Goal: Transaction & Acquisition: Book appointment/travel/reservation

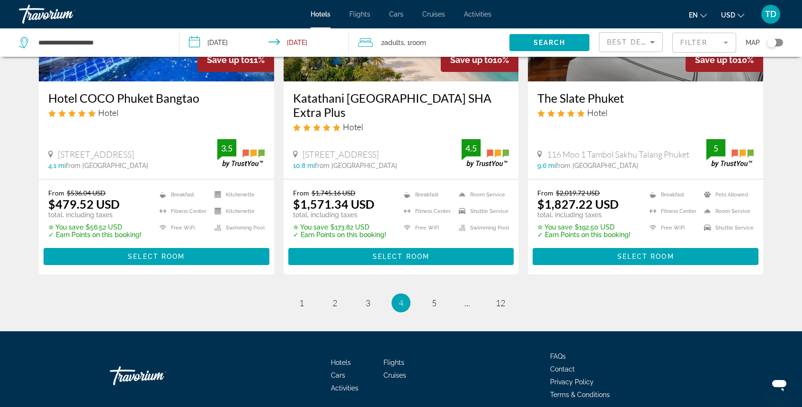
scroll to position [1264, 0]
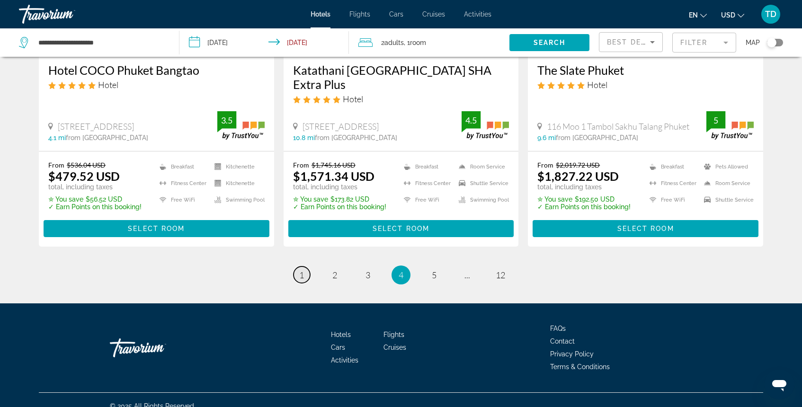
click at [301, 270] on span "1" at bounding box center [301, 275] width 5 height 10
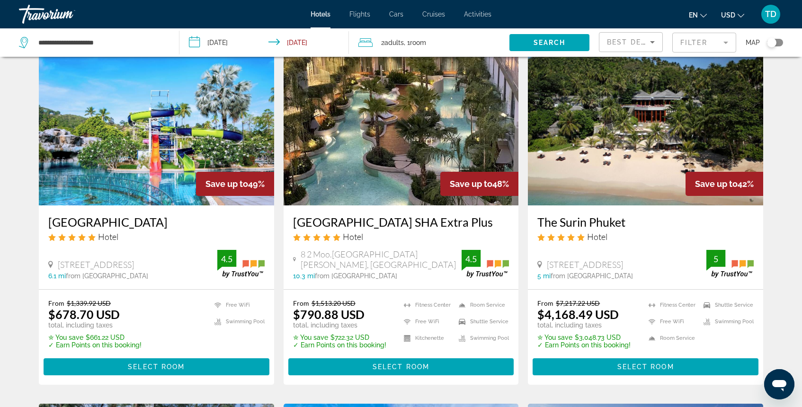
scroll to position [382, 0]
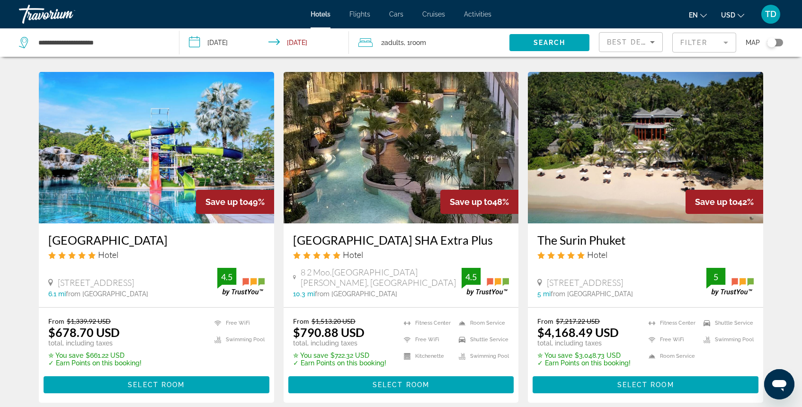
click at [406, 140] on img "Main content" at bounding box center [401, 148] width 235 height 152
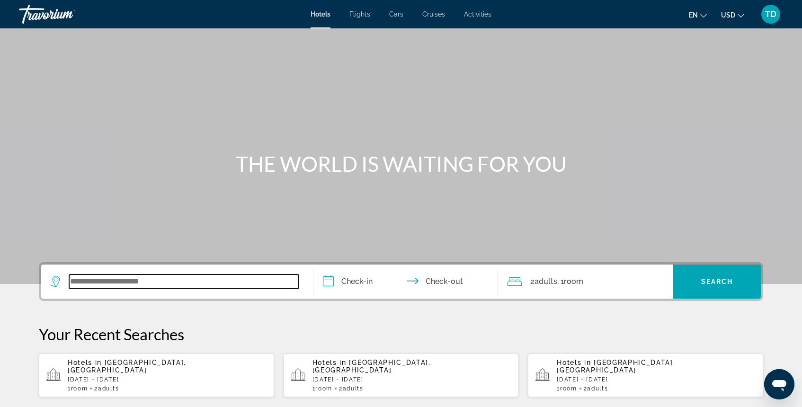
click at [123, 287] on input "Search widget" at bounding box center [184, 282] width 230 height 14
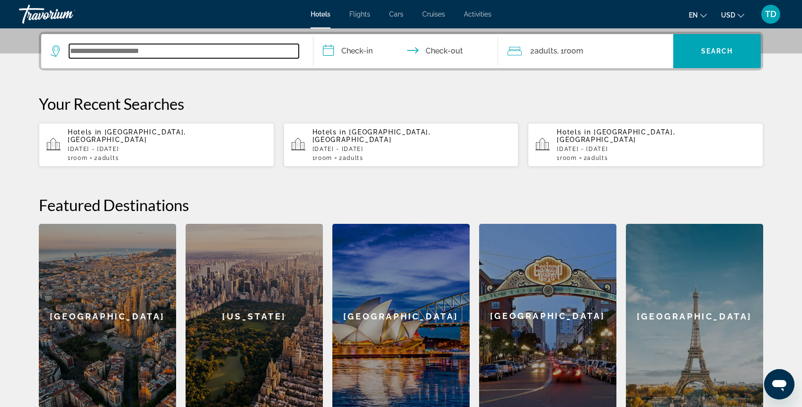
scroll to position [232, 0]
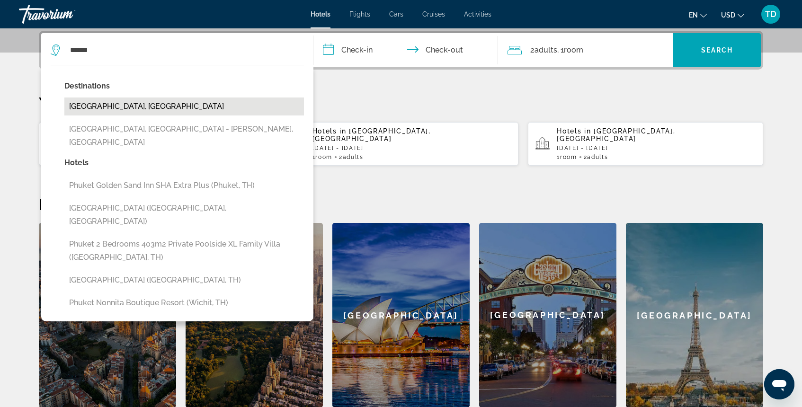
click at [144, 109] on button "[GEOGRAPHIC_DATA], [GEOGRAPHIC_DATA]" at bounding box center [184, 107] width 240 height 18
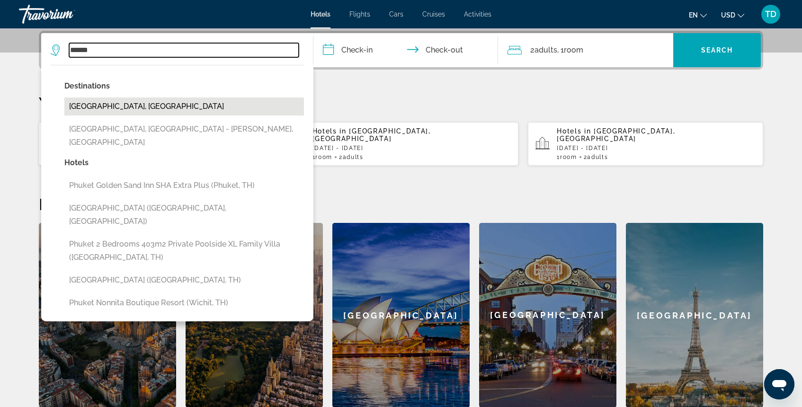
type input "**********"
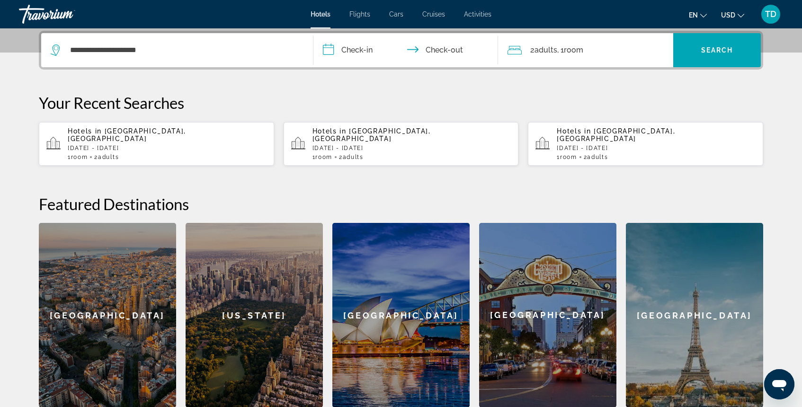
click at [341, 49] on input "**********" at bounding box center [408, 51] width 188 height 37
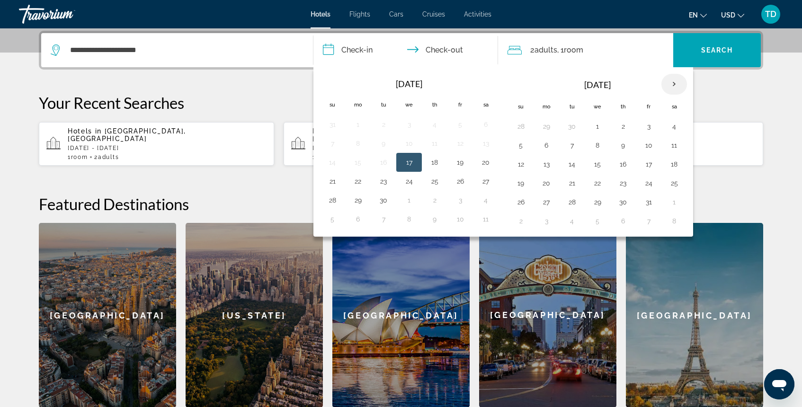
click at [681, 78] on th "Next month" at bounding box center [675, 84] width 26 height 21
click at [651, 187] on button "21" at bounding box center [648, 183] width 15 height 13
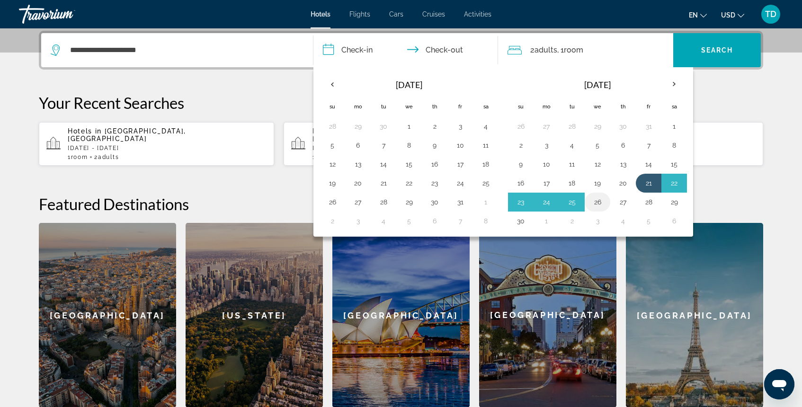
click at [601, 203] on button "26" at bounding box center [597, 202] width 15 height 13
type input "**********"
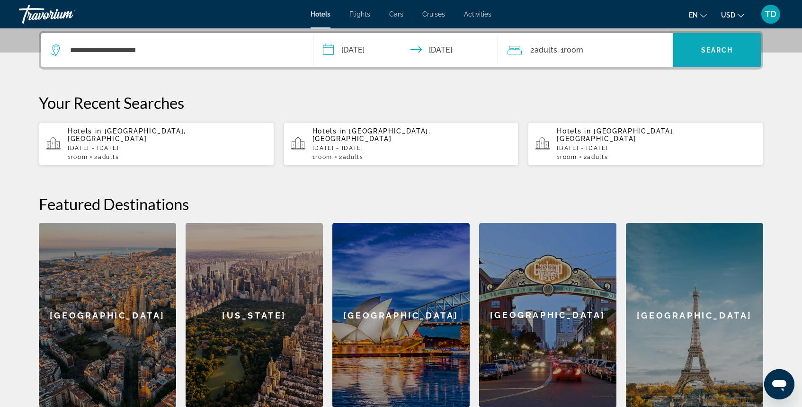
click at [719, 50] on span "Search" at bounding box center [717, 50] width 32 height 8
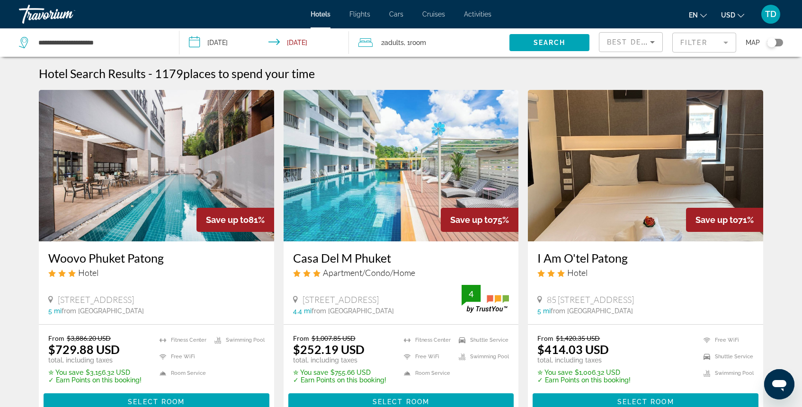
click at [691, 42] on mat-form-field "Filter" at bounding box center [704, 43] width 64 height 20
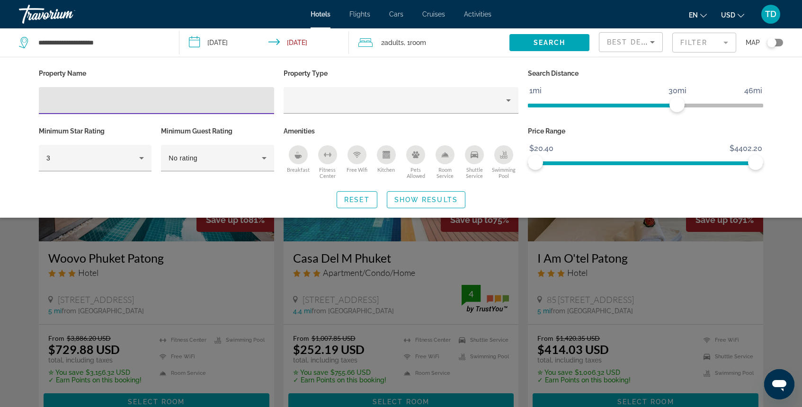
click at [210, 104] on input "Hotel Filters" at bounding box center [156, 100] width 220 height 11
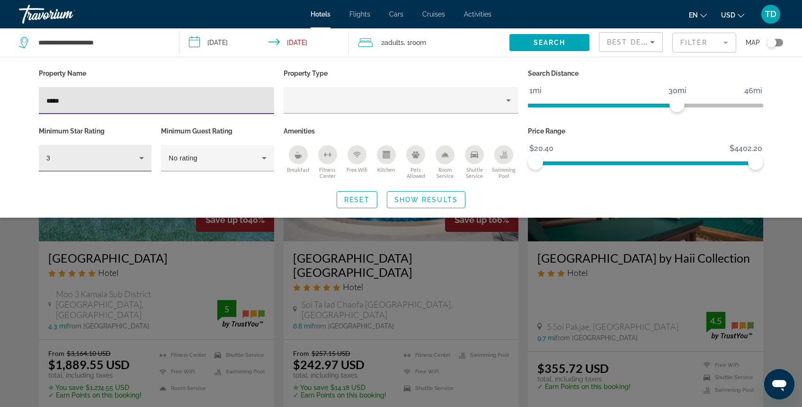
type input "*****"
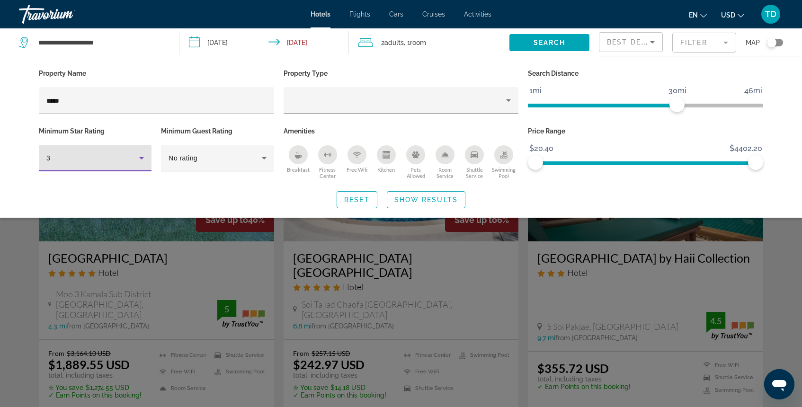
click at [142, 161] on icon "Hotel Filters" at bounding box center [141, 157] width 11 height 11
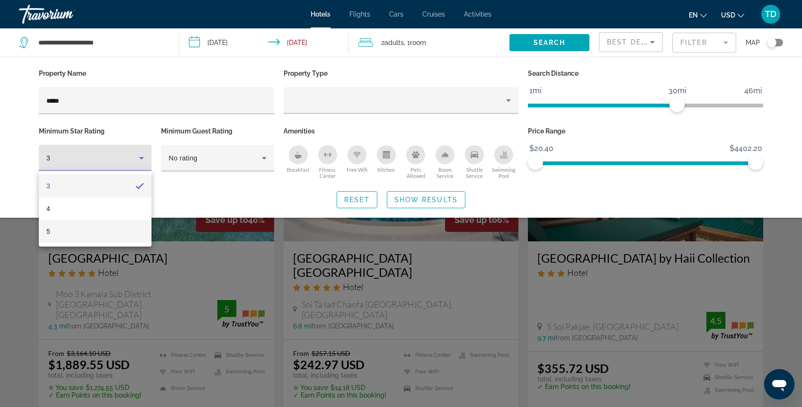
click at [118, 231] on mat-option "5" at bounding box center [95, 231] width 113 height 23
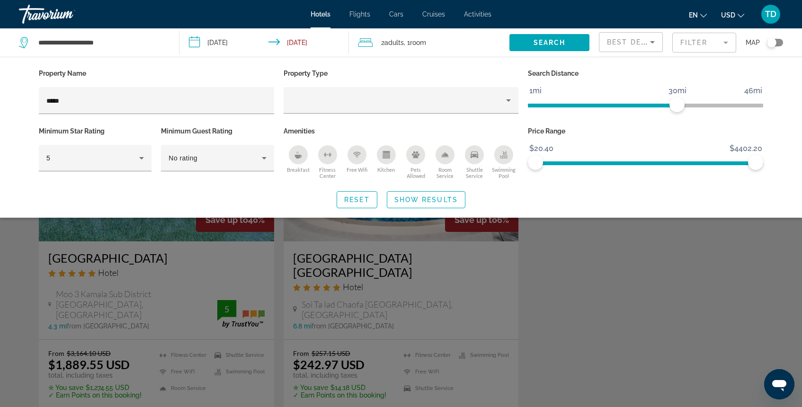
click at [201, 273] on div "Search widget" at bounding box center [401, 274] width 802 height 265
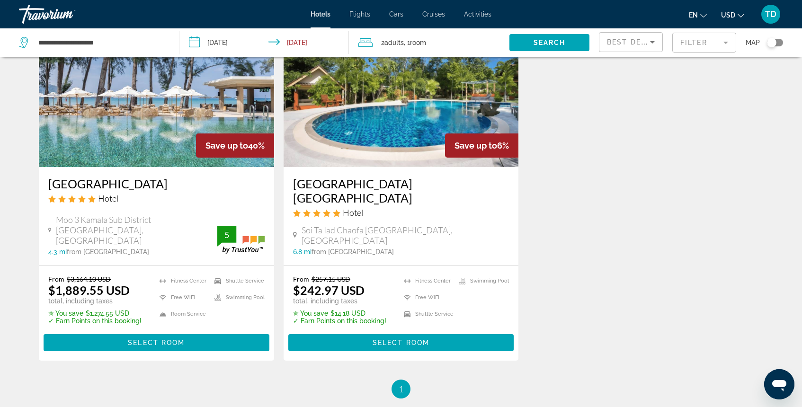
scroll to position [79, 0]
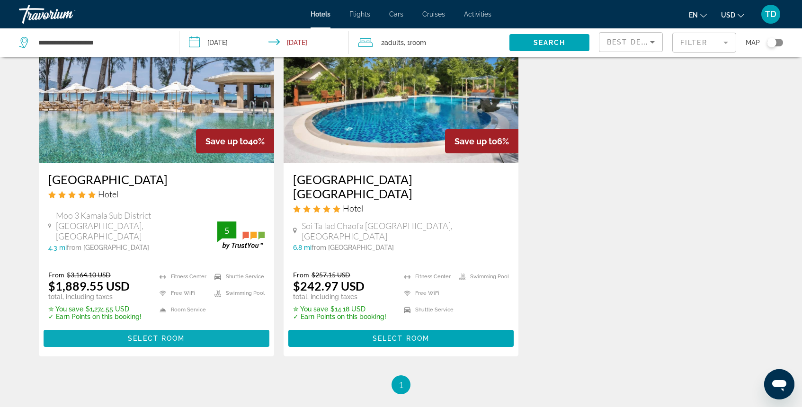
click at [161, 335] on span "Select Room" at bounding box center [156, 339] width 57 height 8
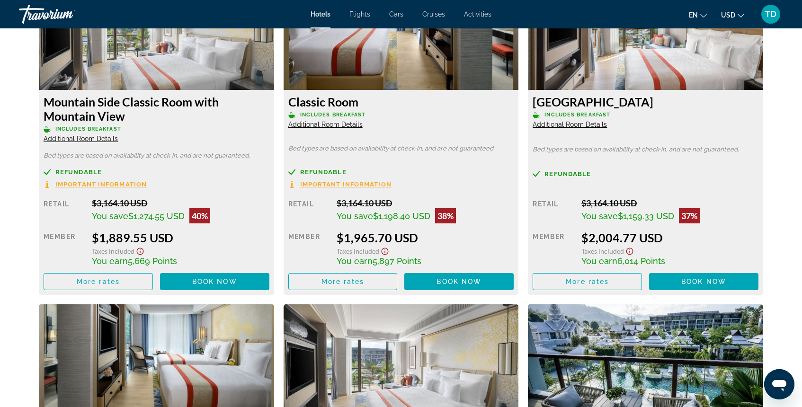
scroll to position [1353, 0]
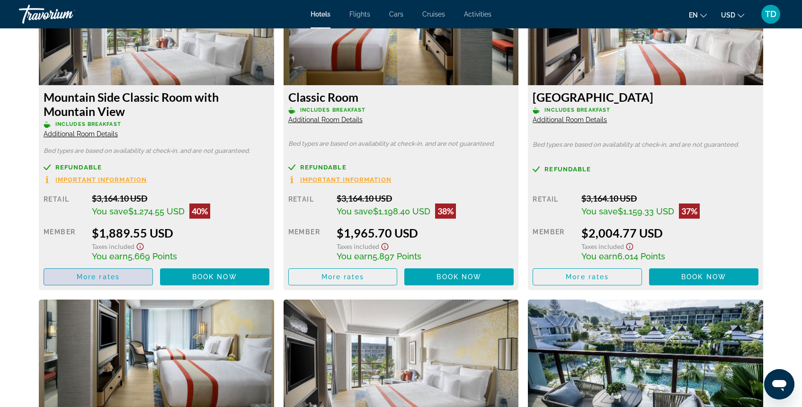
click at [84, 276] on span "More rates" at bounding box center [98, 277] width 43 height 8
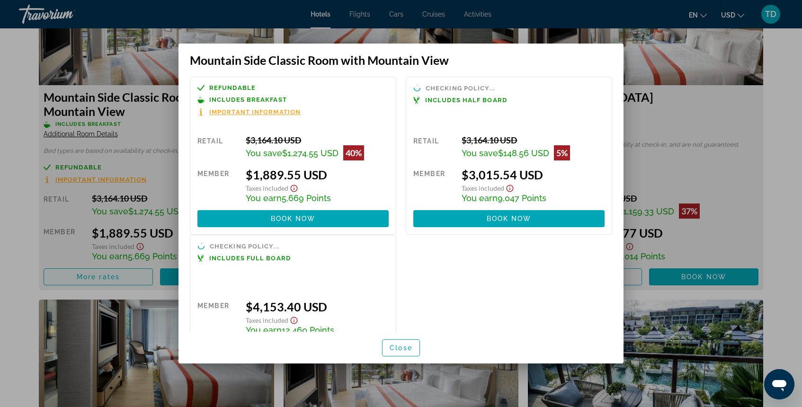
scroll to position [0, 0]
click at [698, 132] on div at bounding box center [401, 203] width 802 height 407
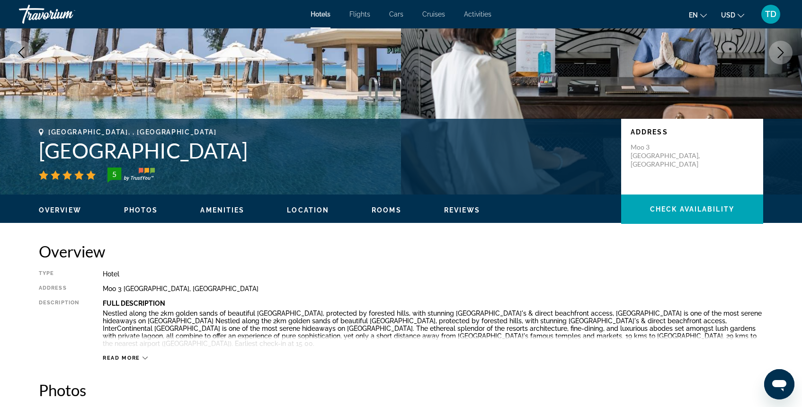
scroll to position [116, 0]
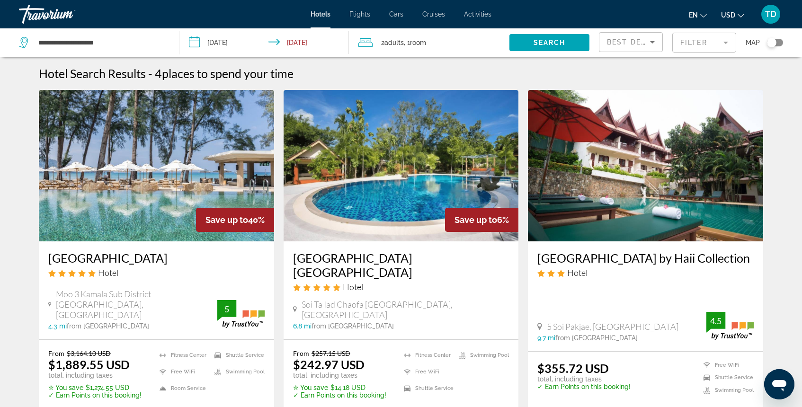
click at [686, 46] on mat-form-field "Filter" at bounding box center [704, 43] width 64 height 20
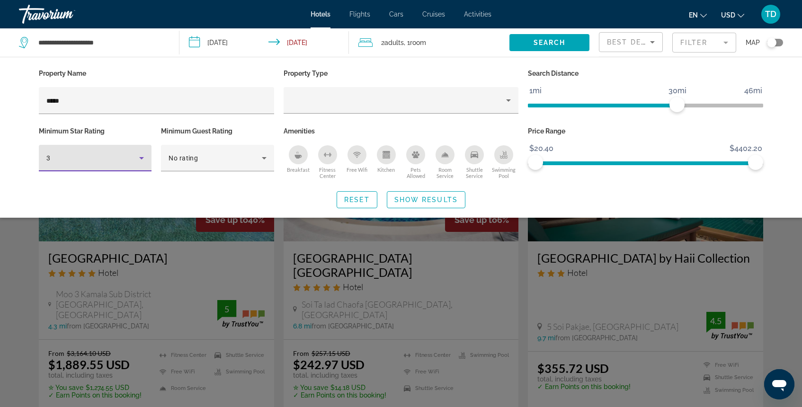
click at [141, 159] on icon "Hotel Filters" at bounding box center [141, 157] width 11 height 11
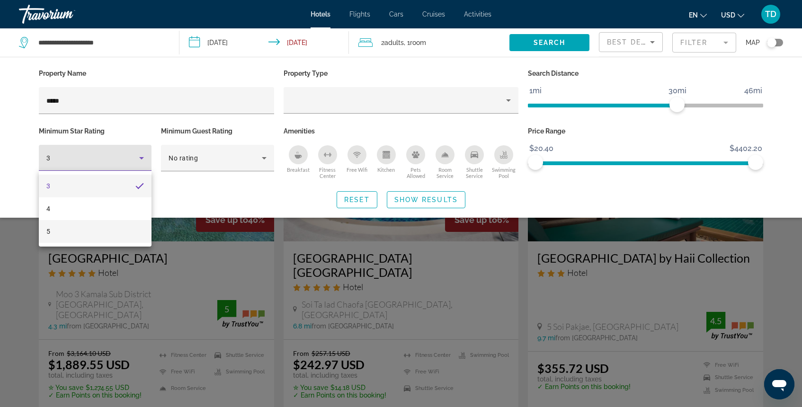
click at [101, 231] on mat-option "5" at bounding box center [95, 231] width 113 height 23
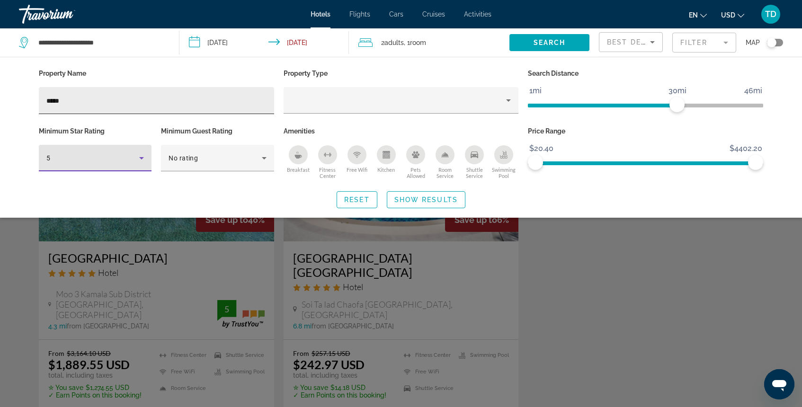
click at [90, 107] on div "*****" at bounding box center [156, 100] width 220 height 27
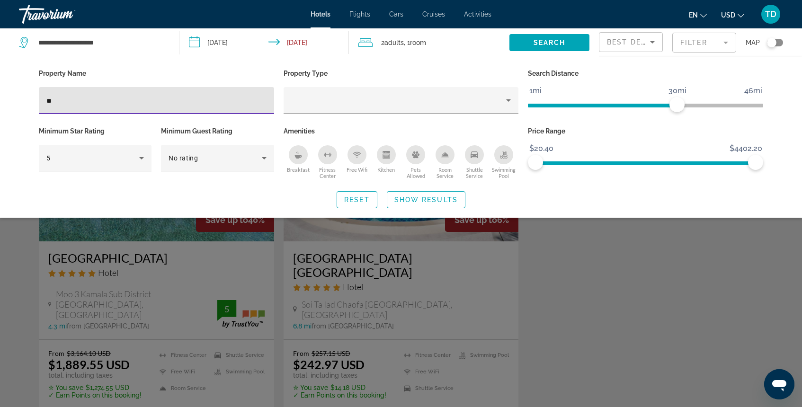
type input "*"
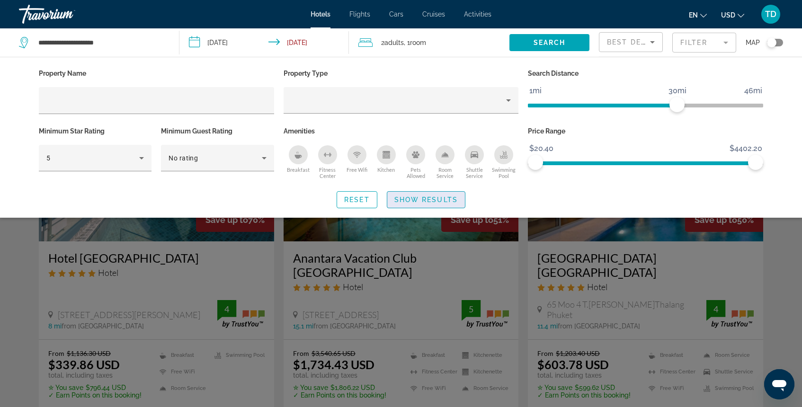
click at [433, 200] on span "Show Results" at bounding box center [425, 200] width 63 height 8
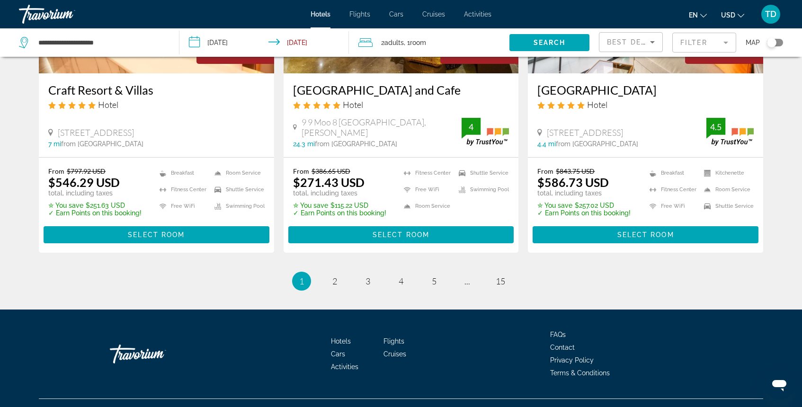
scroll to position [1250, 0]
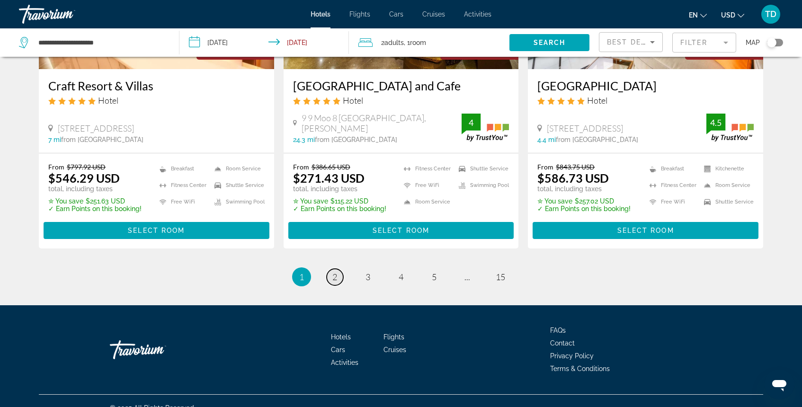
click at [332, 272] on span "2" at bounding box center [334, 277] width 5 height 10
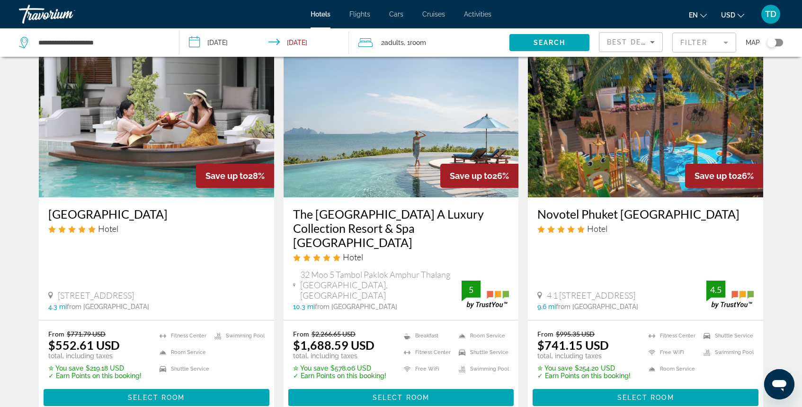
scroll to position [48, 0]
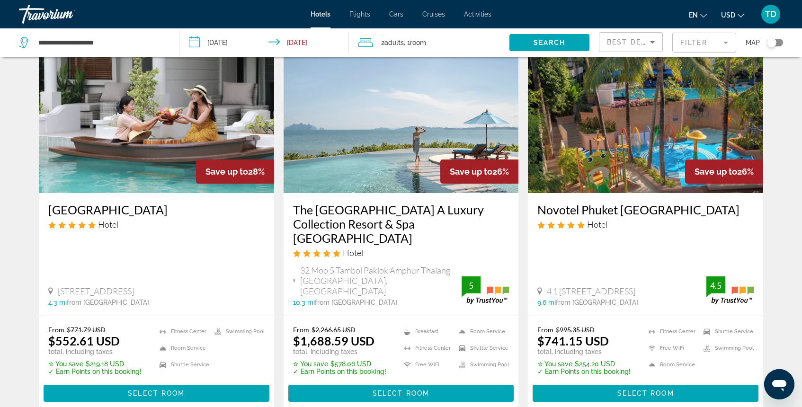
click at [421, 144] on img "Main content" at bounding box center [401, 118] width 235 height 152
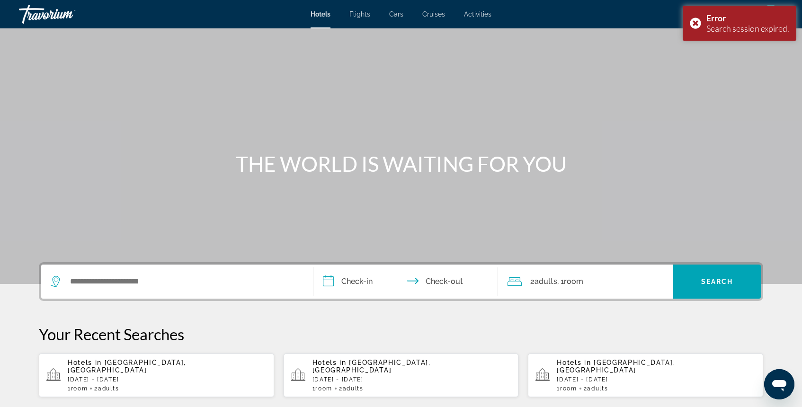
click at [165, 368] on div "Hotels in [GEOGRAPHIC_DATA], [GEOGRAPHIC_DATA] [DATE] - [DATE] 1 Room rooms 2 A…" at bounding box center [167, 375] width 199 height 33
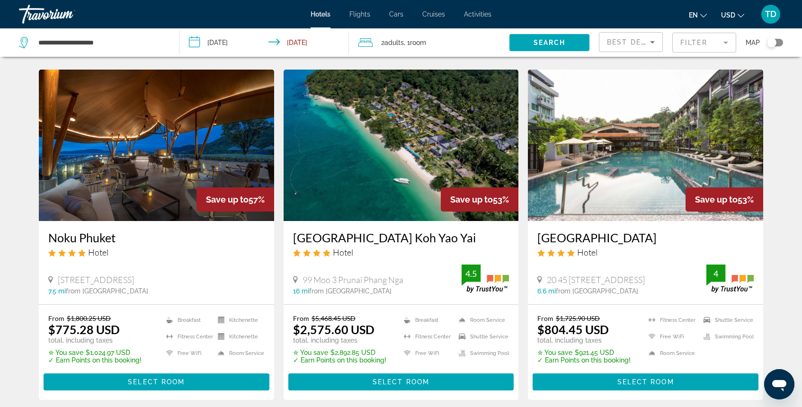
scroll to position [1097, 0]
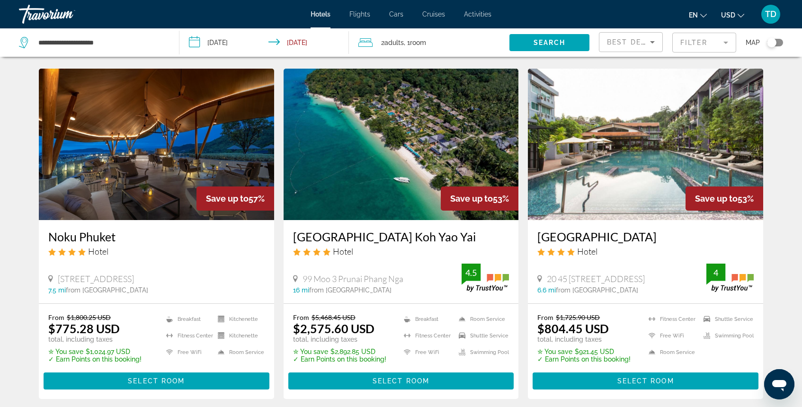
click at [620, 164] on img "Main content" at bounding box center [645, 145] width 235 height 152
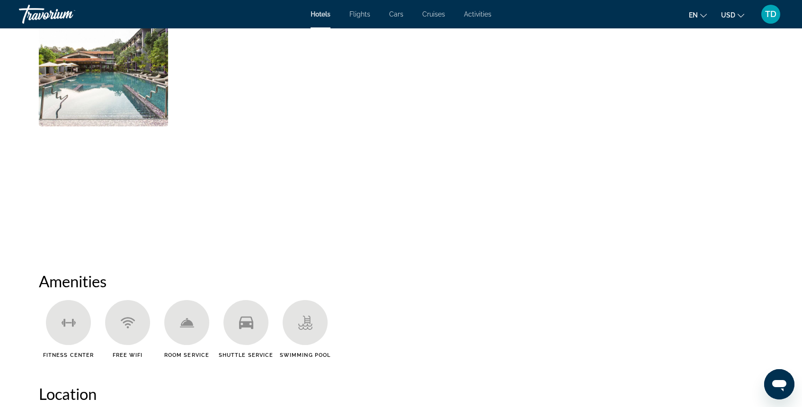
scroll to position [507, 0]
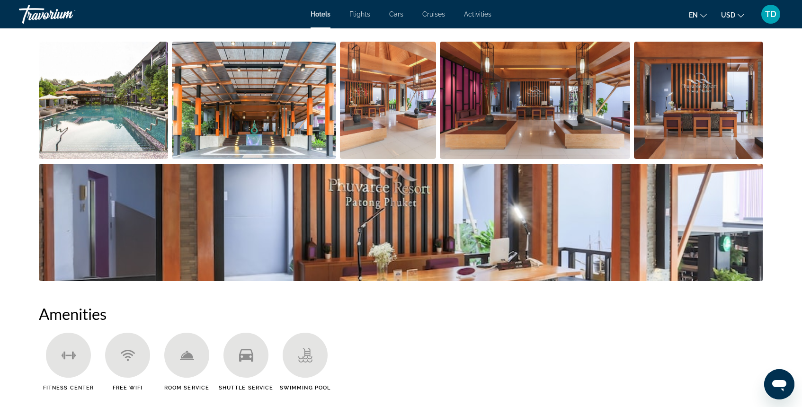
click at [691, 141] on img "Open full-screen image slider" at bounding box center [698, 100] width 129 height 117
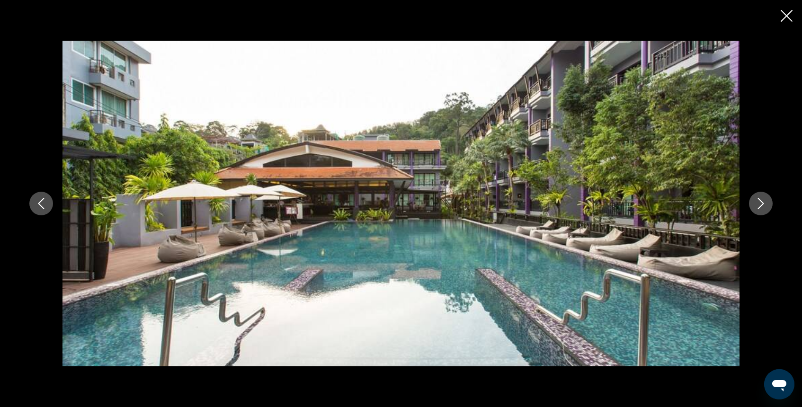
click at [761, 202] on icon "Next image" at bounding box center [760, 203] width 11 height 11
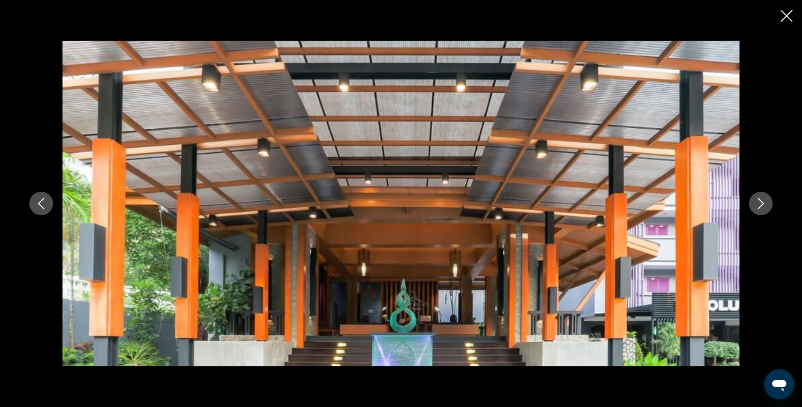
click at [761, 202] on icon "Next image" at bounding box center [760, 203] width 11 height 11
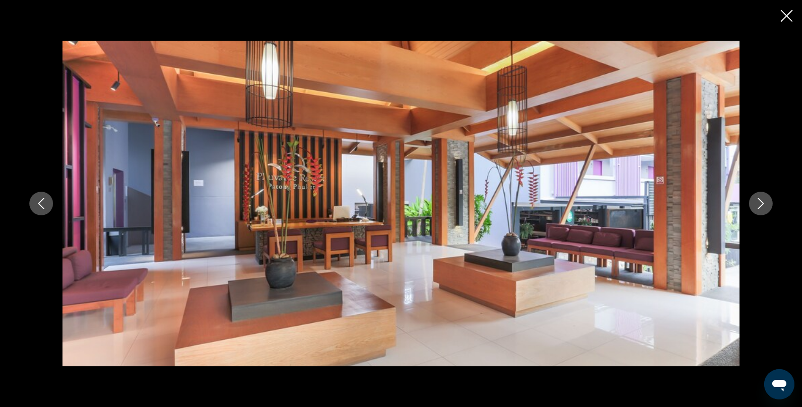
click at [761, 202] on icon "Next image" at bounding box center [760, 203] width 11 height 11
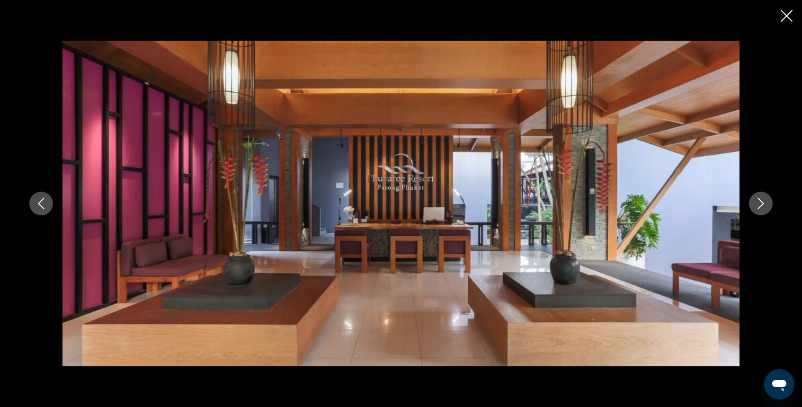
click at [762, 202] on icon "Next image" at bounding box center [760, 203] width 11 height 11
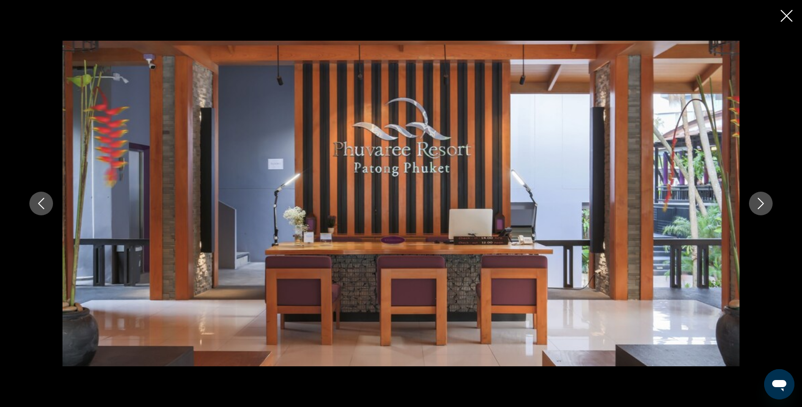
click at [762, 202] on icon "Next image" at bounding box center [760, 203] width 11 height 11
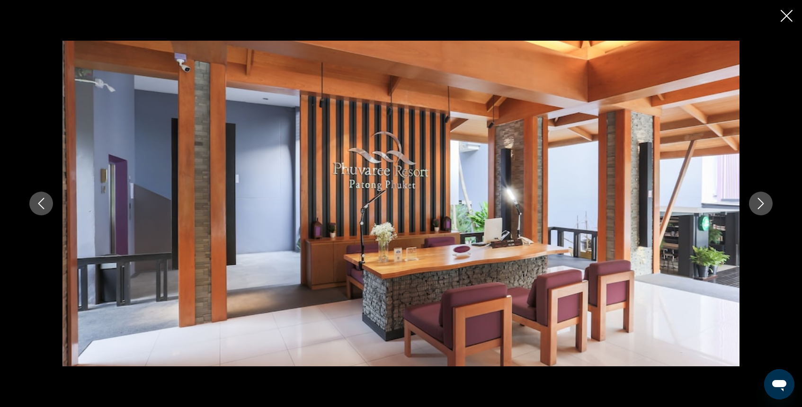
click at [762, 202] on icon "Next image" at bounding box center [760, 203] width 11 height 11
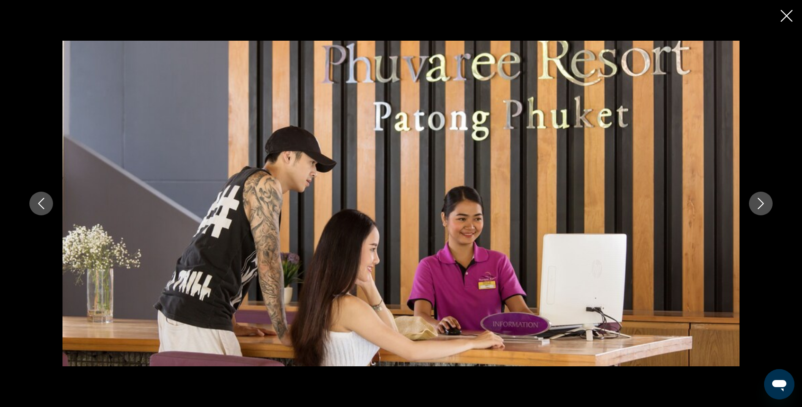
click at [762, 202] on icon "Next image" at bounding box center [760, 203] width 11 height 11
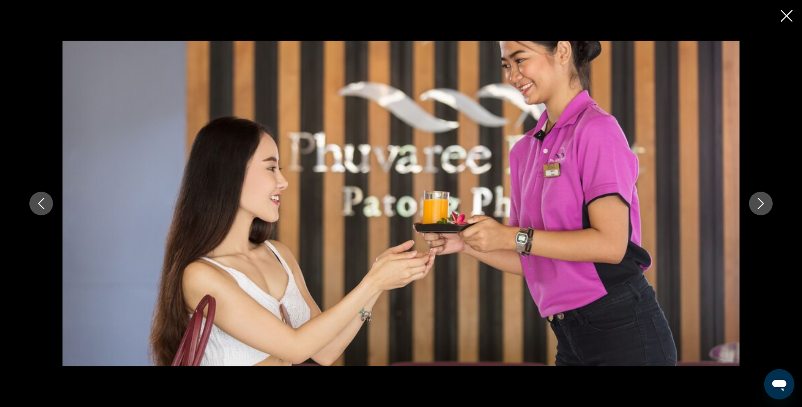
click at [762, 202] on icon "Next image" at bounding box center [760, 203] width 11 height 11
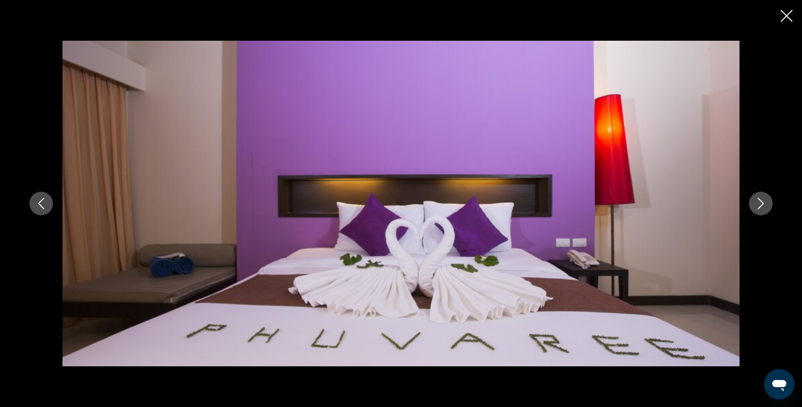
click at [762, 202] on icon "Next image" at bounding box center [760, 203] width 11 height 11
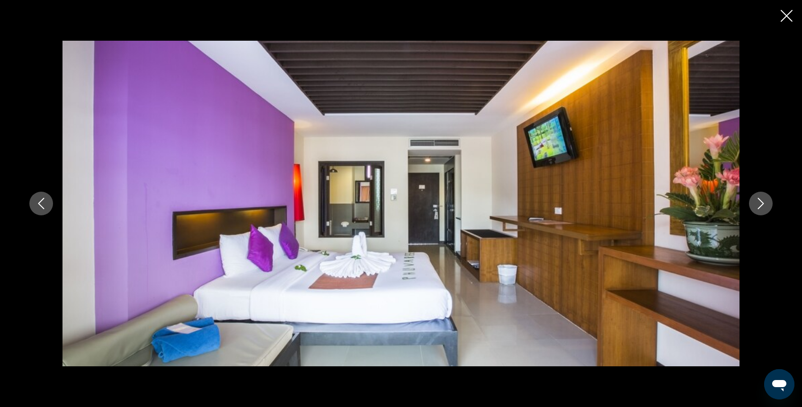
click at [762, 202] on icon "Next image" at bounding box center [760, 203] width 11 height 11
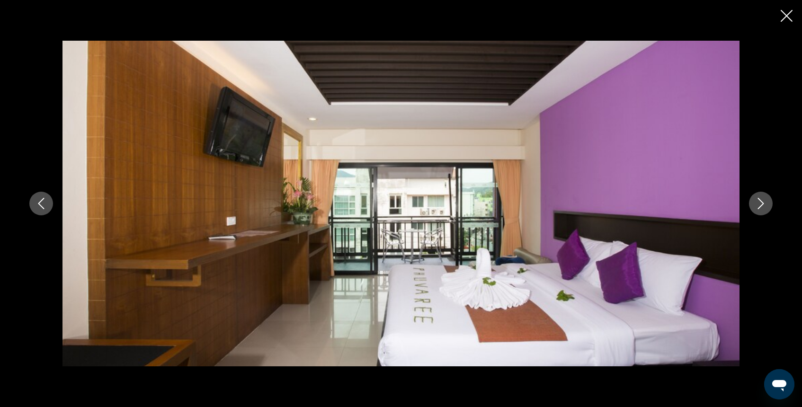
click at [762, 202] on icon "Next image" at bounding box center [760, 203] width 11 height 11
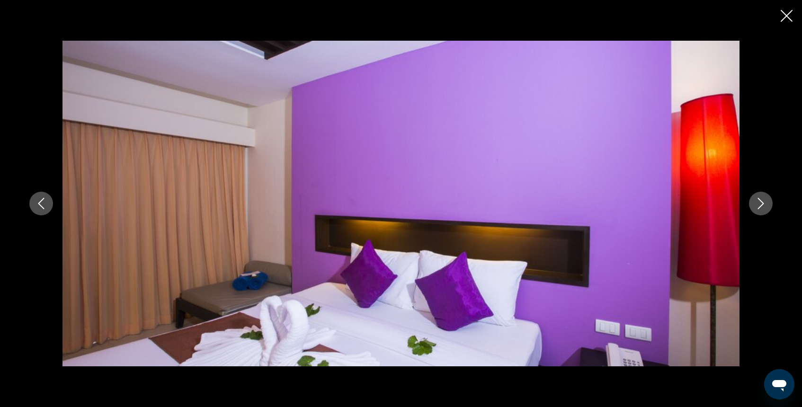
click at [762, 202] on icon "Next image" at bounding box center [760, 203] width 11 height 11
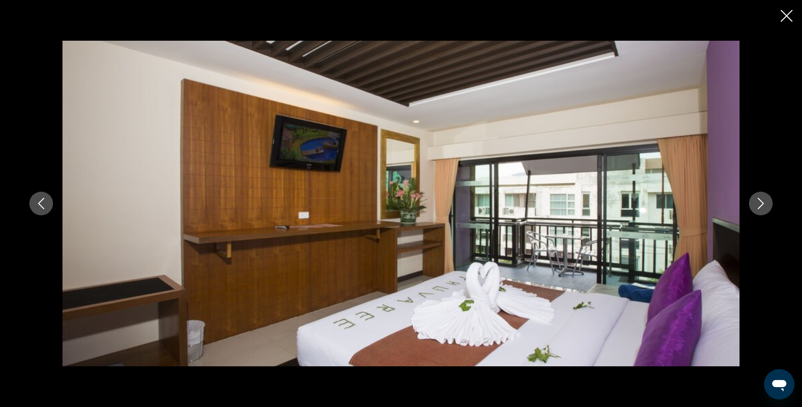
click at [762, 202] on icon "Next image" at bounding box center [760, 203] width 11 height 11
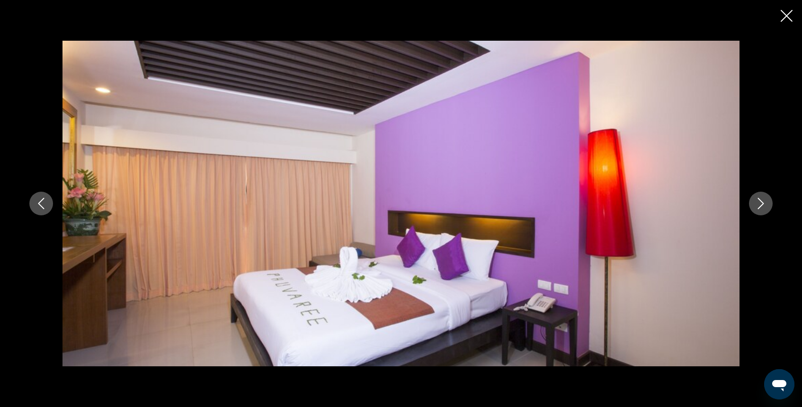
click at [762, 202] on icon "Next image" at bounding box center [760, 203] width 11 height 11
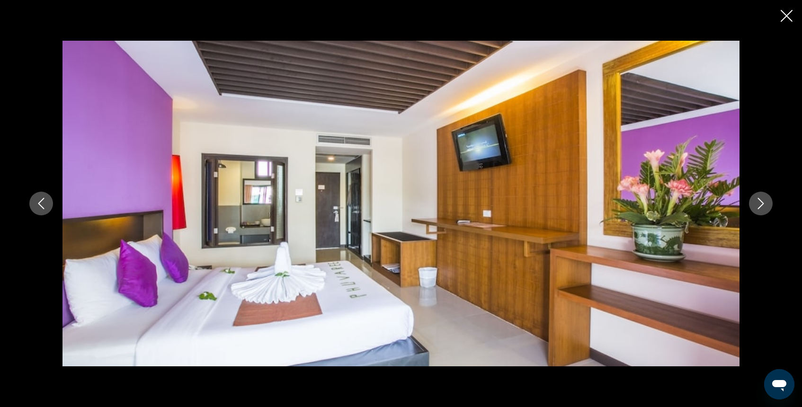
click at [762, 202] on icon "Next image" at bounding box center [760, 203] width 11 height 11
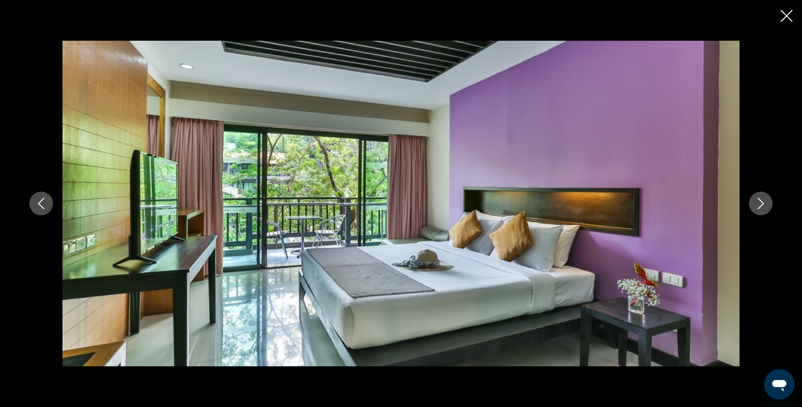
click at [762, 202] on icon "Next image" at bounding box center [760, 203] width 11 height 11
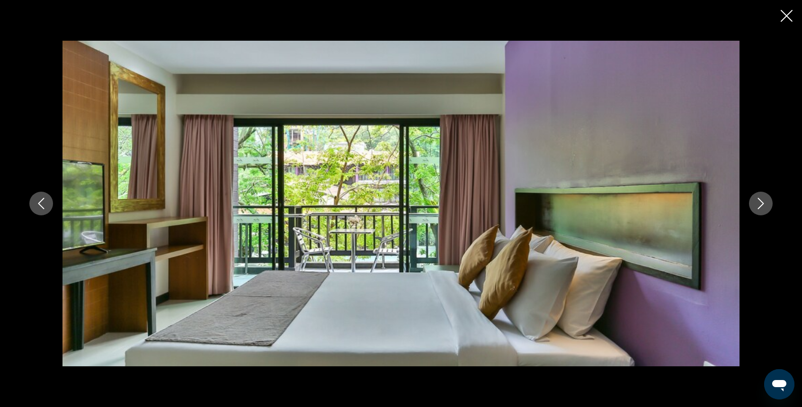
click at [762, 202] on icon "Next image" at bounding box center [760, 203] width 11 height 11
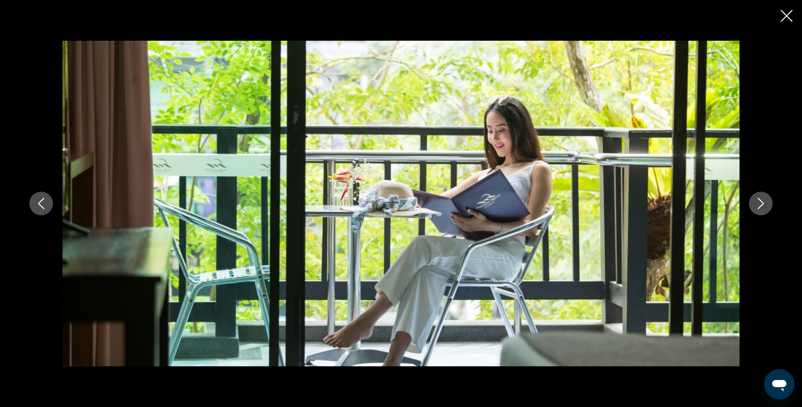
click at [762, 202] on icon "Next image" at bounding box center [760, 203] width 11 height 11
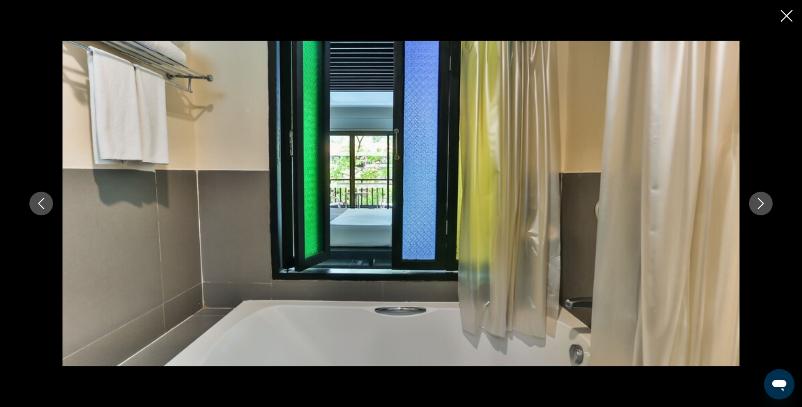
click at [762, 202] on icon "Next image" at bounding box center [760, 203] width 11 height 11
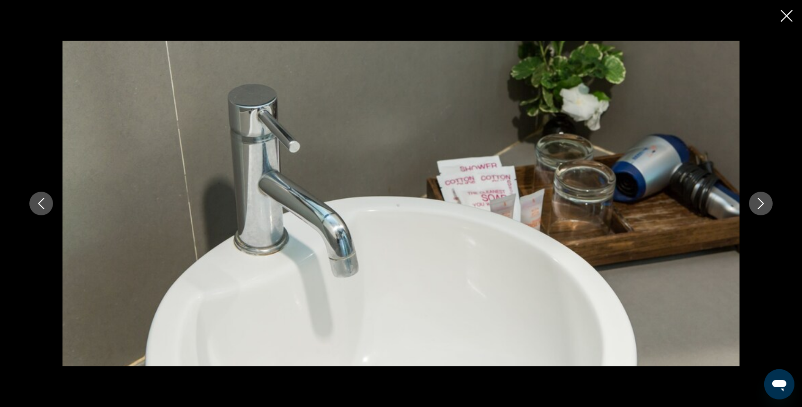
click at [762, 202] on icon "Next image" at bounding box center [761, 203] width 6 height 11
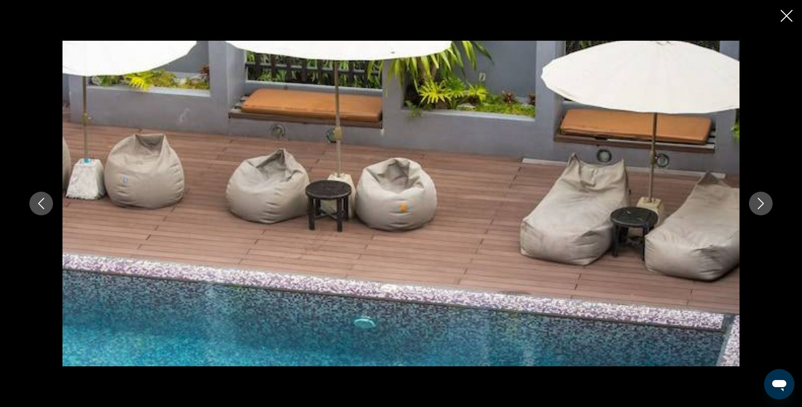
click at [762, 202] on icon "Next image" at bounding box center [761, 203] width 6 height 11
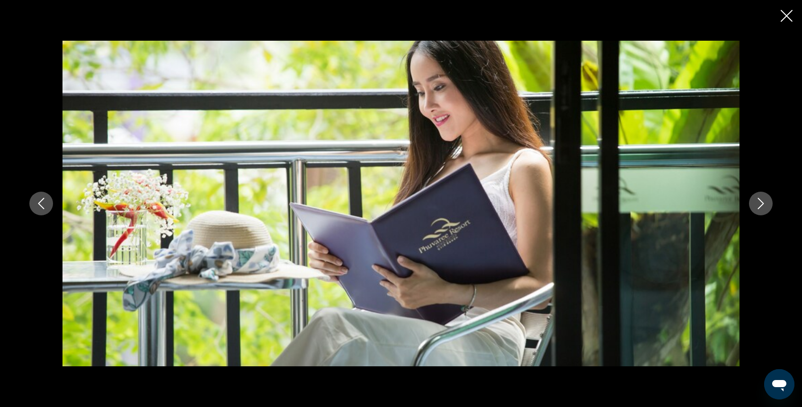
click at [762, 202] on icon "Next image" at bounding box center [761, 203] width 6 height 11
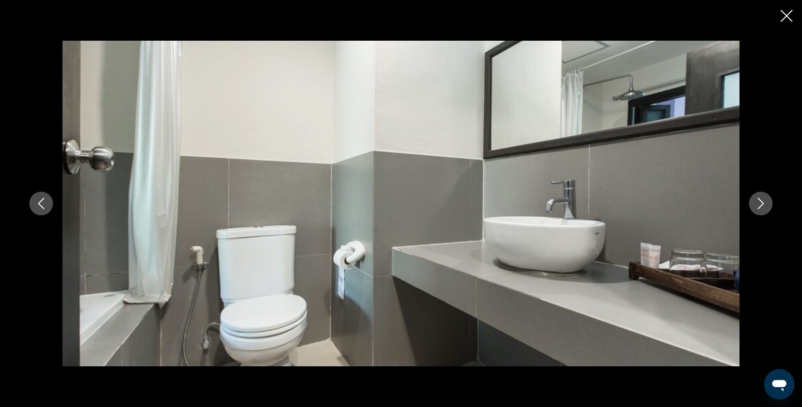
click at [762, 202] on icon "Next image" at bounding box center [761, 203] width 6 height 11
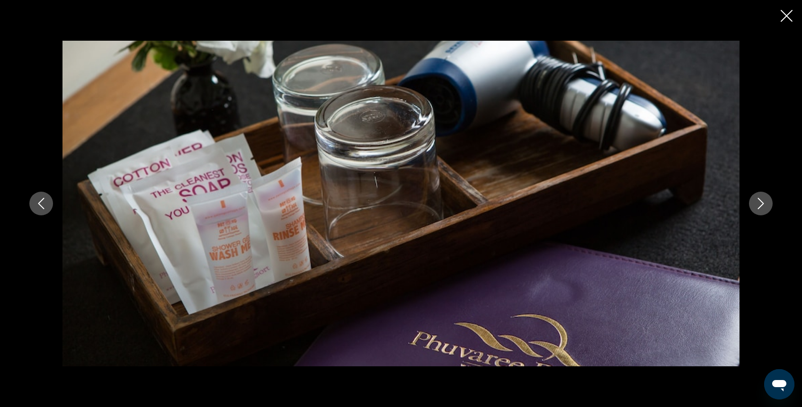
click at [762, 202] on icon "Next image" at bounding box center [761, 203] width 6 height 11
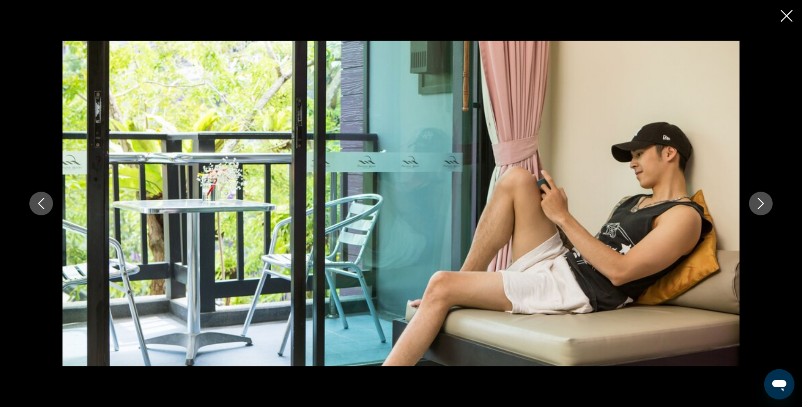
click at [780, 15] on div "prev next" at bounding box center [401, 203] width 802 height 407
click at [788, 13] on icon "Close slideshow" at bounding box center [787, 16] width 12 height 12
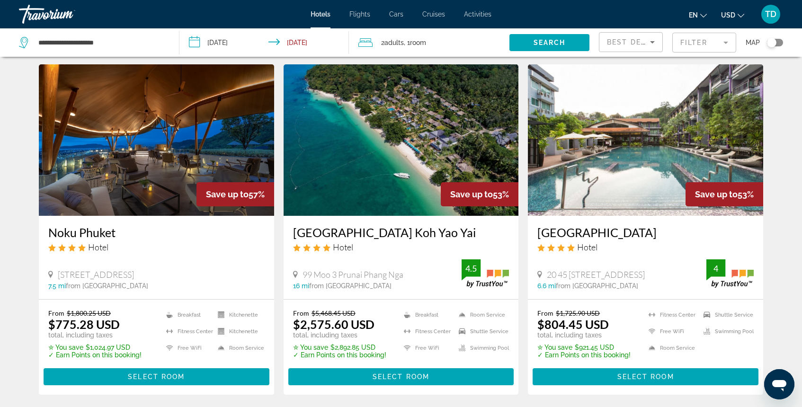
scroll to position [1102, 0]
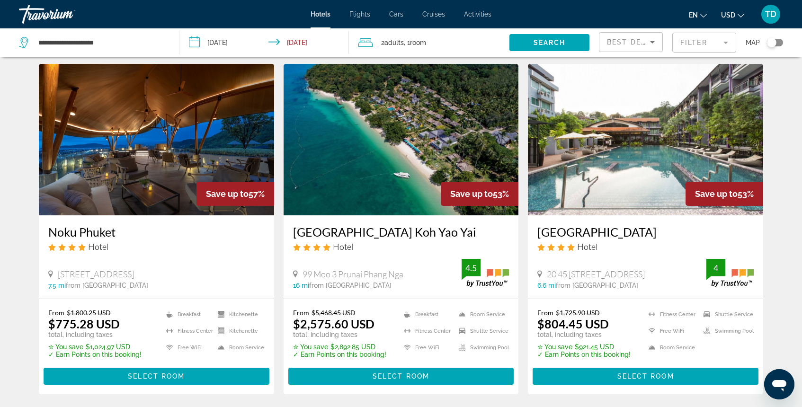
click at [397, 161] on img "Main content" at bounding box center [401, 140] width 235 height 152
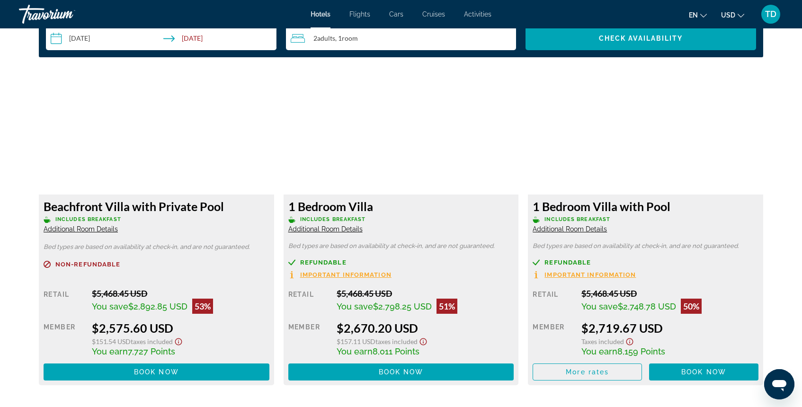
scroll to position [1267, 0]
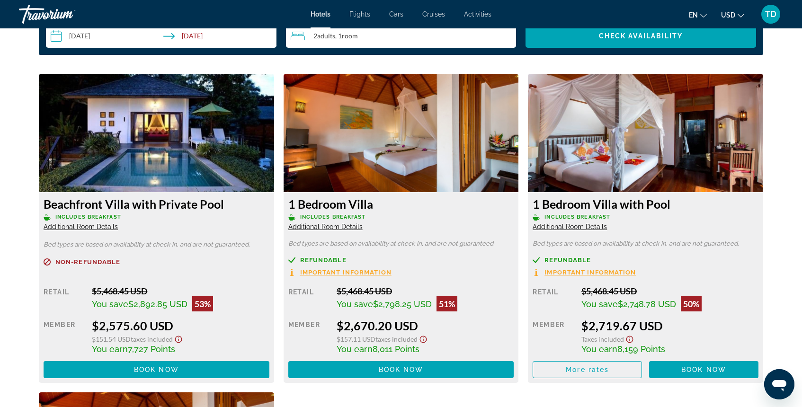
click at [167, 155] on img "Main content" at bounding box center [156, 133] width 235 height 118
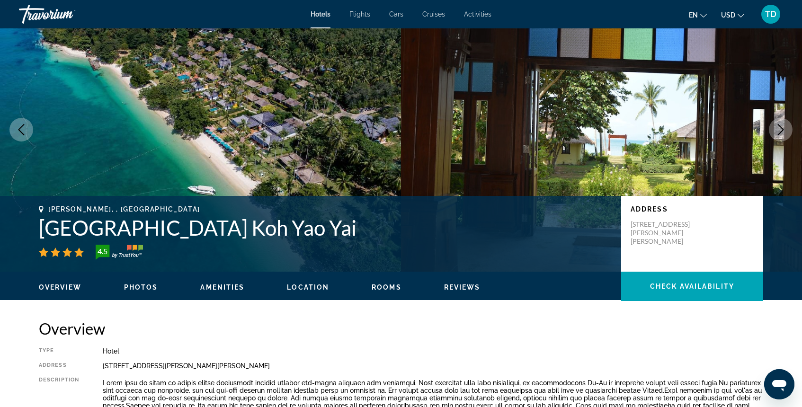
scroll to position [0, 0]
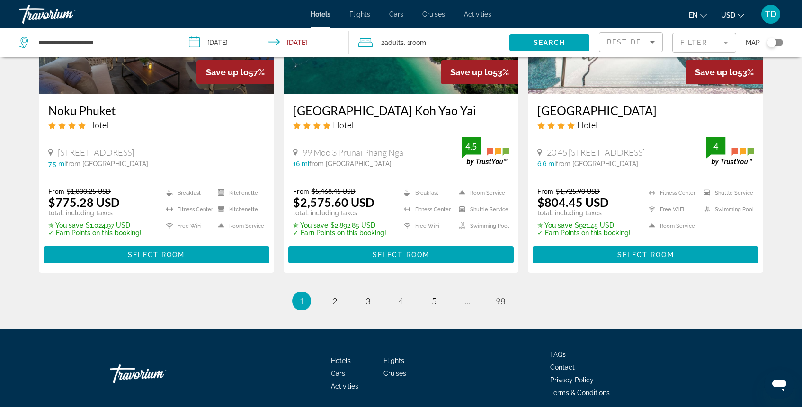
scroll to position [1249, 0]
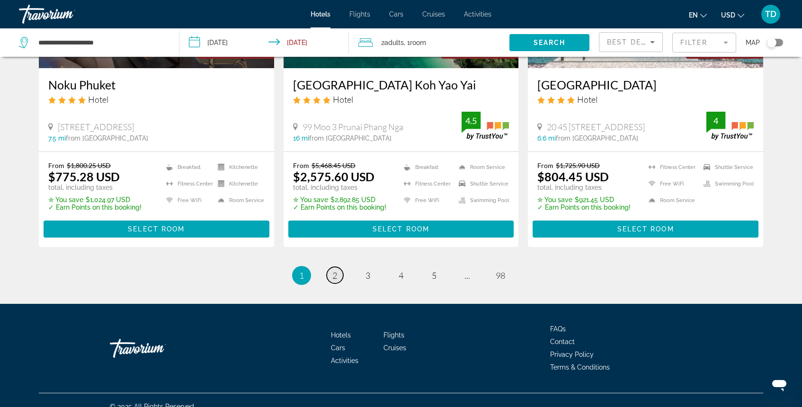
click at [331, 267] on link "page 2" at bounding box center [335, 275] width 17 height 17
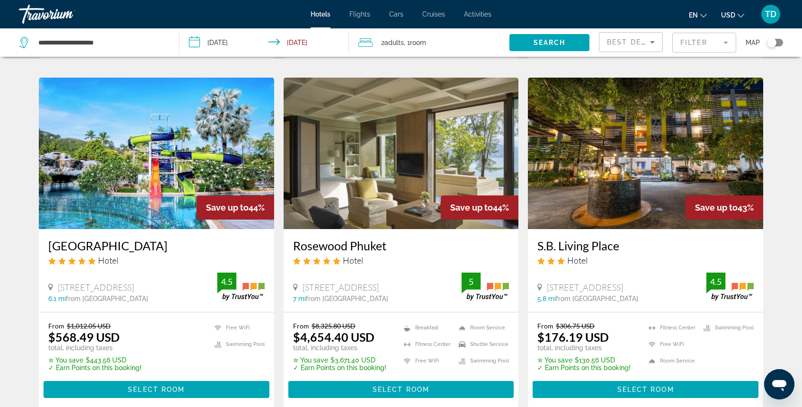
scroll to position [1112, 0]
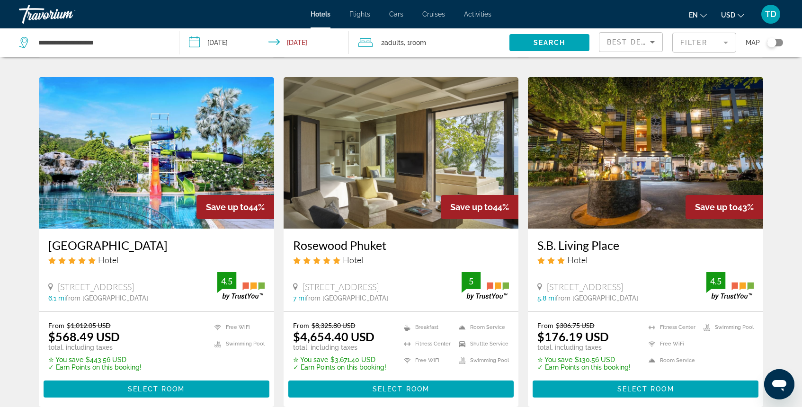
click at [393, 169] on img "Main content" at bounding box center [401, 153] width 235 height 152
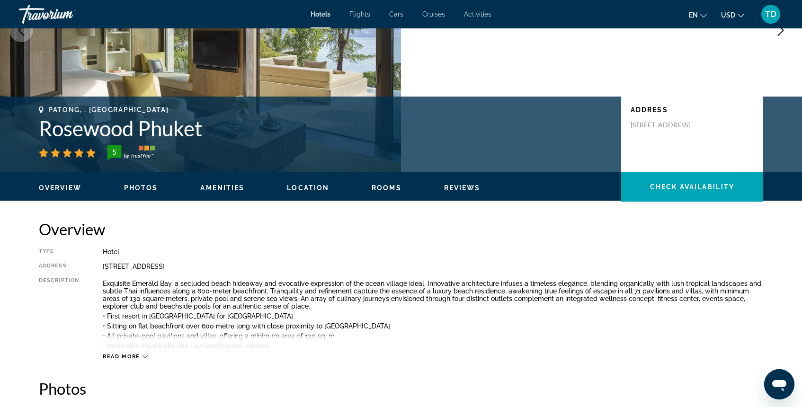
scroll to position [141, 0]
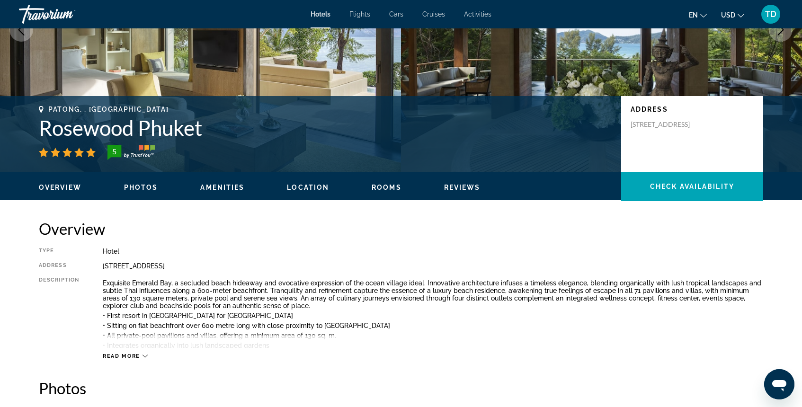
click at [135, 185] on span "Photos" at bounding box center [141, 188] width 34 height 8
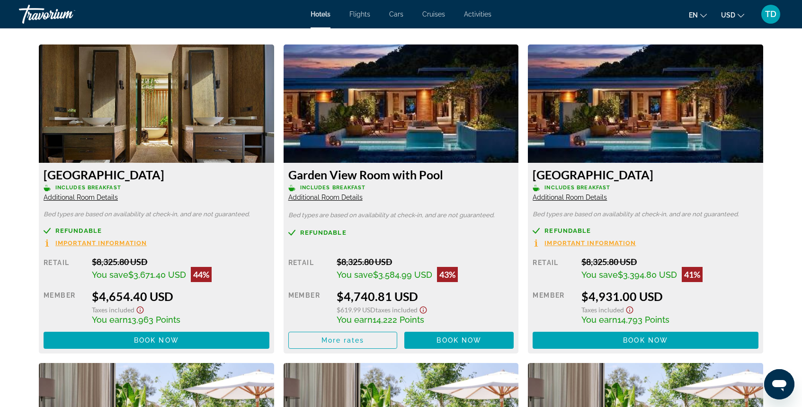
scroll to position [1311, 0]
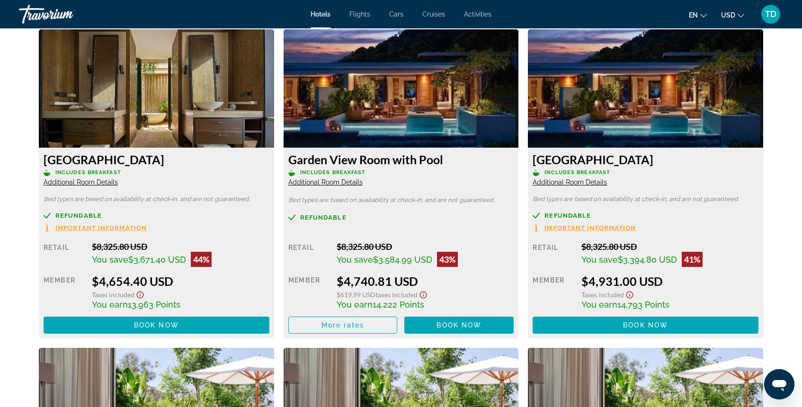
click at [124, 76] on img "Main content" at bounding box center [156, 88] width 235 height 118
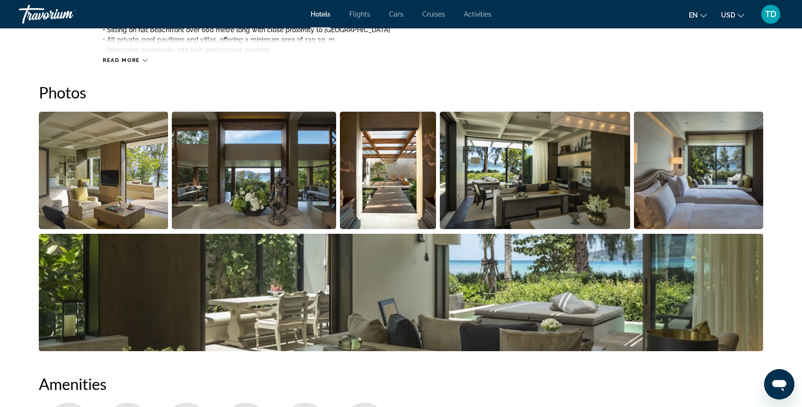
scroll to position [432, 0]
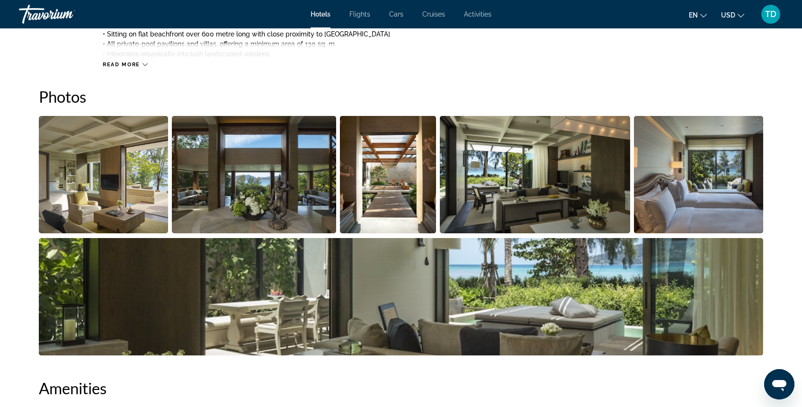
click at [92, 181] on img "Open full-screen image slider" at bounding box center [103, 174] width 129 height 117
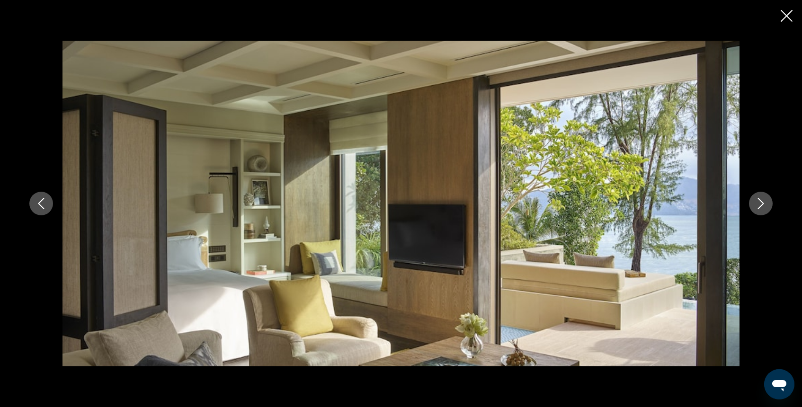
click at [755, 207] on icon "Next image" at bounding box center [760, 203] width 11 height 11
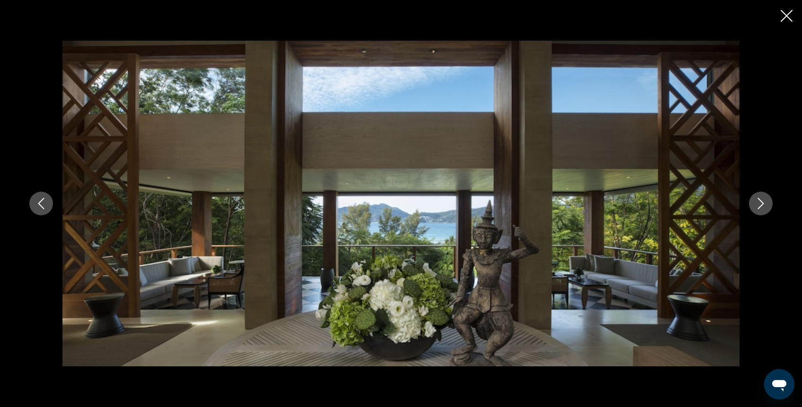
click at [755, 207] on icon "Next image" at bounding box center [760, 203] width 11 height 11
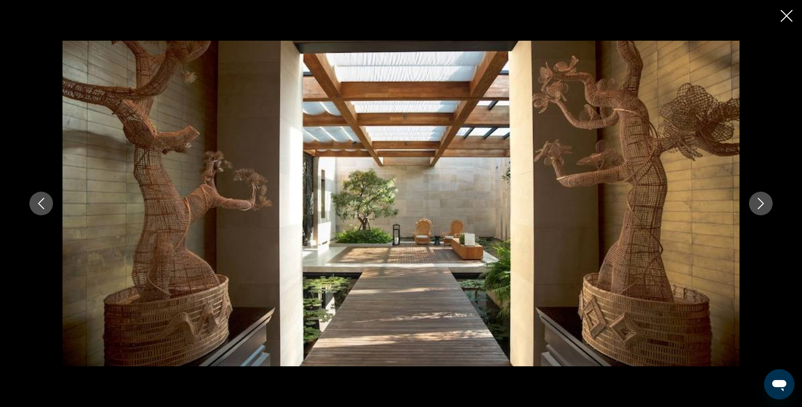
click at [755, 207] on icon "Next image" at bounding box center [760, 203] width 11 height 11
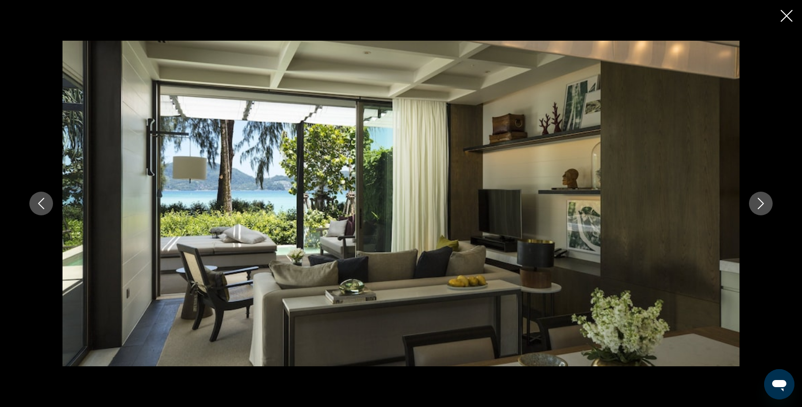
click at [755, 207] on icon "Next image" at bounding box center [760, 203] width 11 height 11
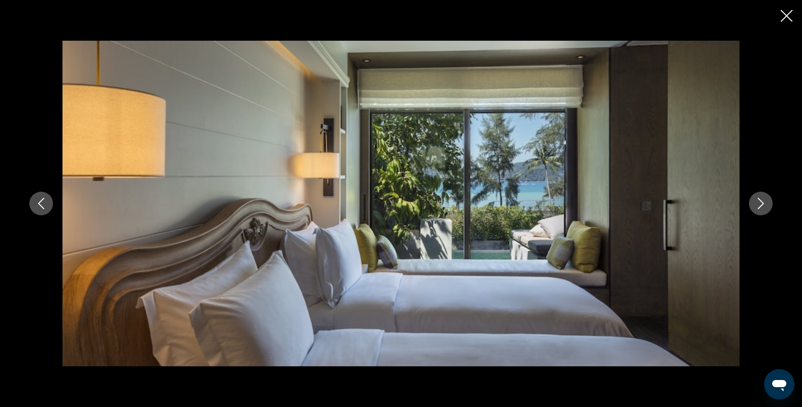
click at [755, 207] on icon "Next image" at bounding box center [760, 203] width 11 height 11
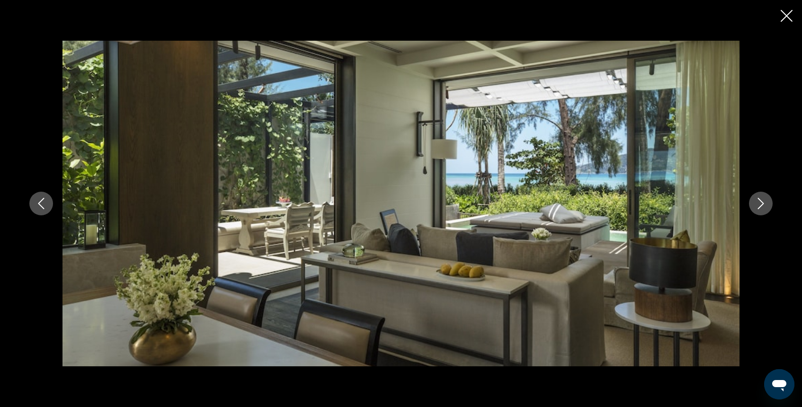
click at [755, 207] on icon "Next image" at bounding box center [760, 203] width 11 height 11
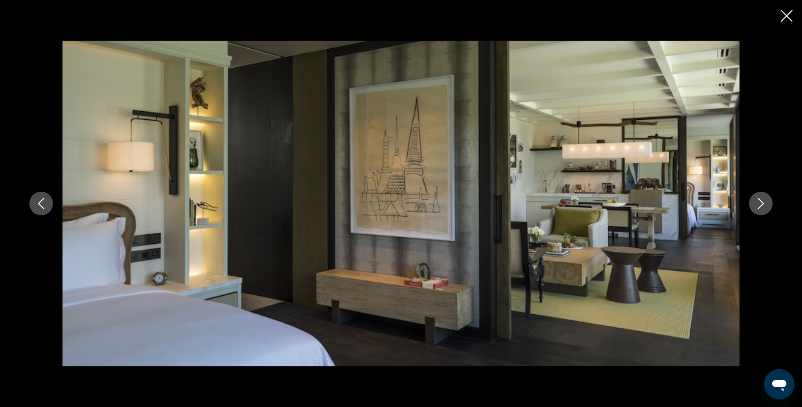
click at [755, 207] on icon "Next image" at bounding box center [760, 203] width 11 height 11
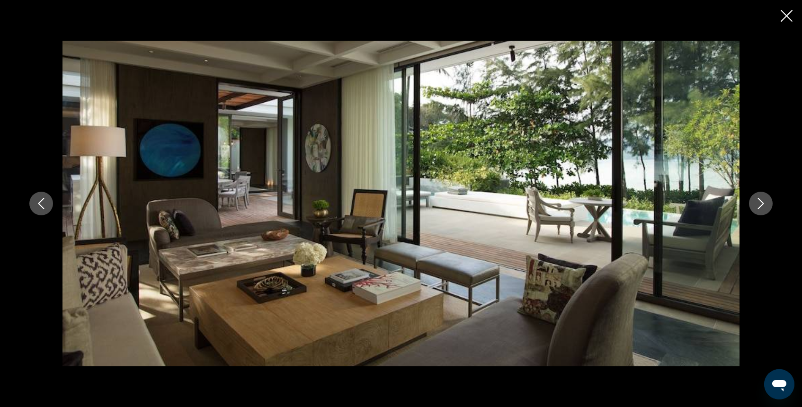
click at [755, 207] on icon "Next image" at bounding box center [760, 203] width 11 height 11
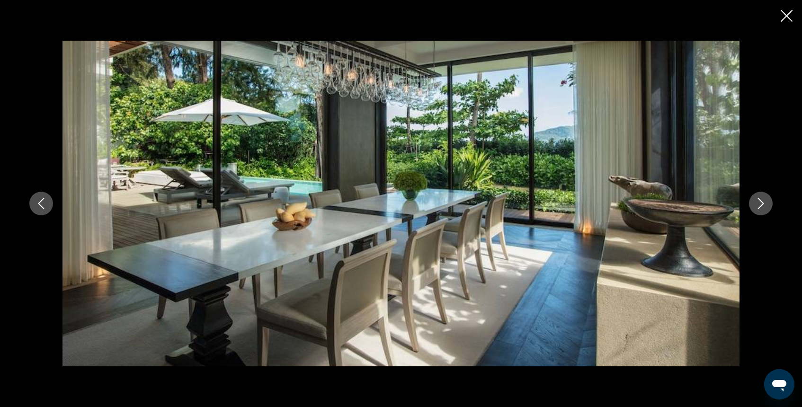
click at [755, 207] on icon "Next image" at bounding box center [760, 203] width 11 height 11
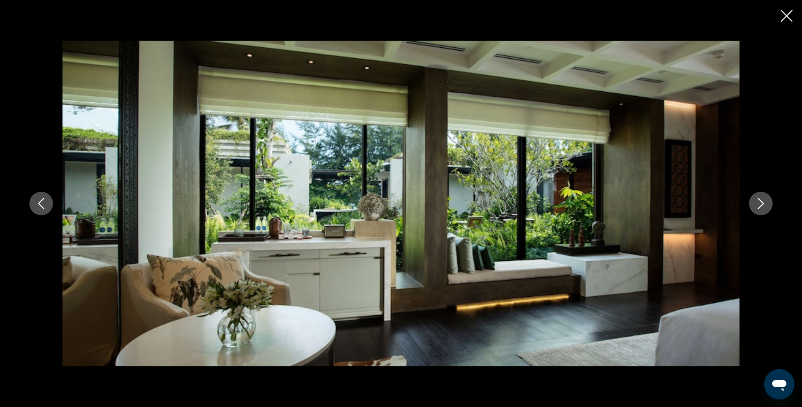
click at [755, 207] on icon "Next image" at bounding box center [760, 203] width 11 height 11
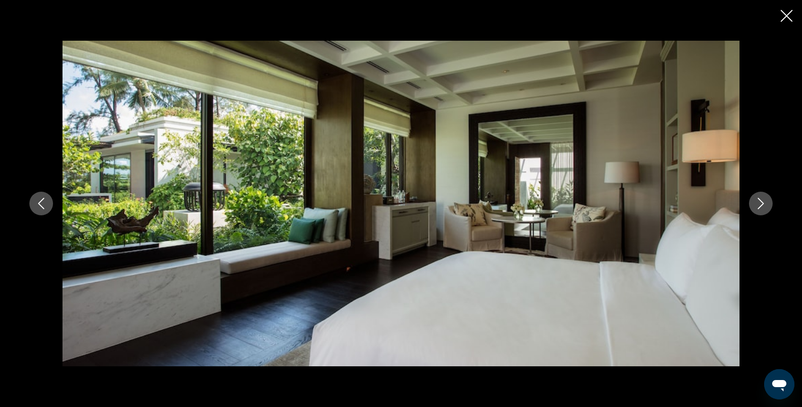
click at [755, 207] on icon "Next image" at bounding box center [760, 203] width 11 height 11
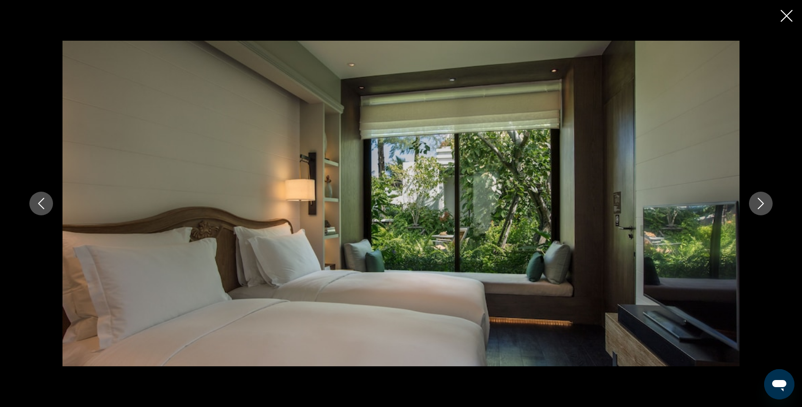
click at [755, 207] on icon "Next image" at bounding box center [760, 203] width 11 height 11
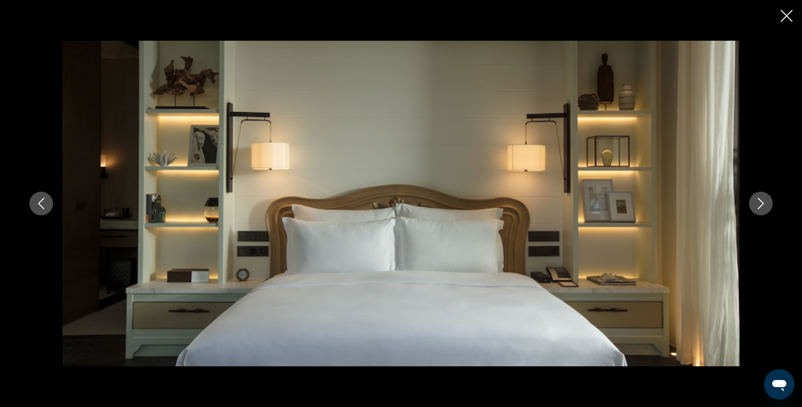
click at [755, 207] on icon "Next image" at bounding box center [760, 203] width 11 height 11
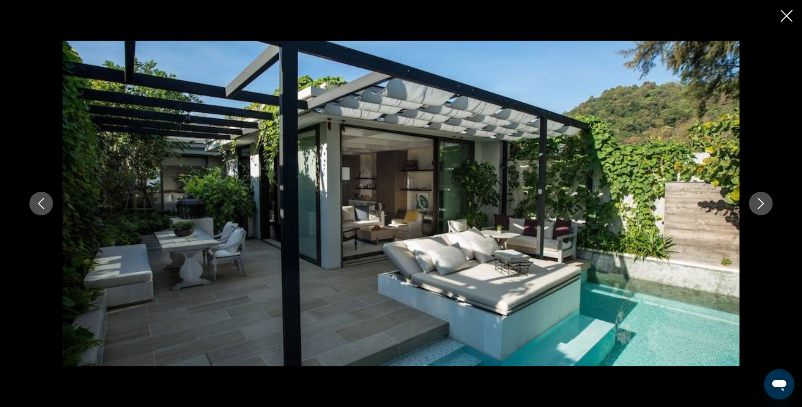
click at [756, 207] on icon "Next image" at bounding box center [760, 203] width 11 height 11
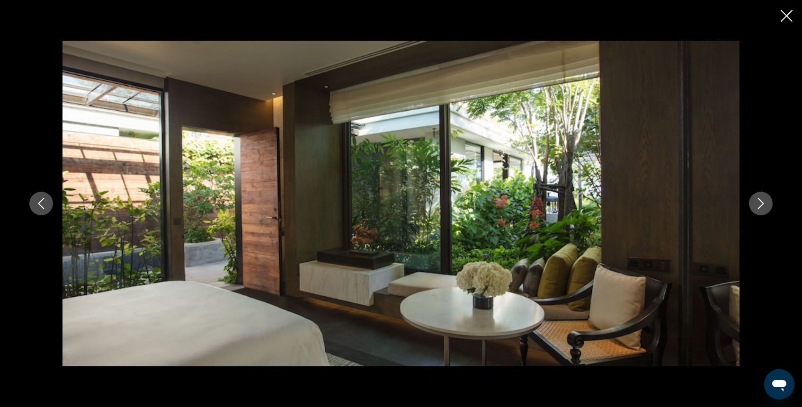
click at [756, 207] on icon "Next image" at bounding box center [760, 203] width 11 height 11
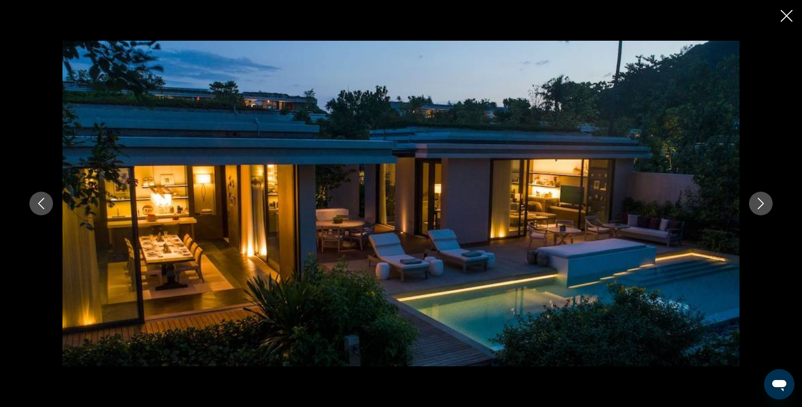
click at [756, 207] on icon "Next image" at bounding box center [760, 203] width 11 height 11
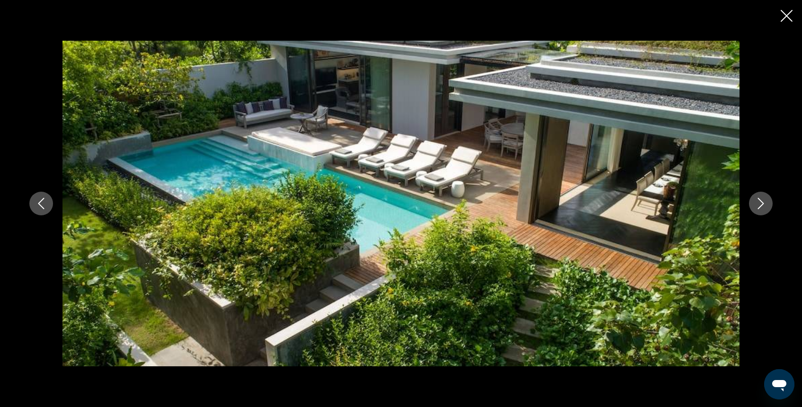
click at [756, 207] on icon "Next image" at bounding box center [760, 203] width 11 height 11
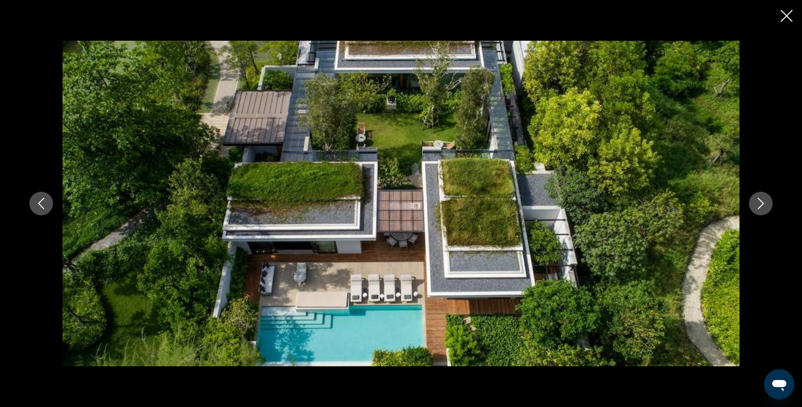
click at [756, 207] on icon "Next image" at bounding box center [760, 203] width 11 height 11
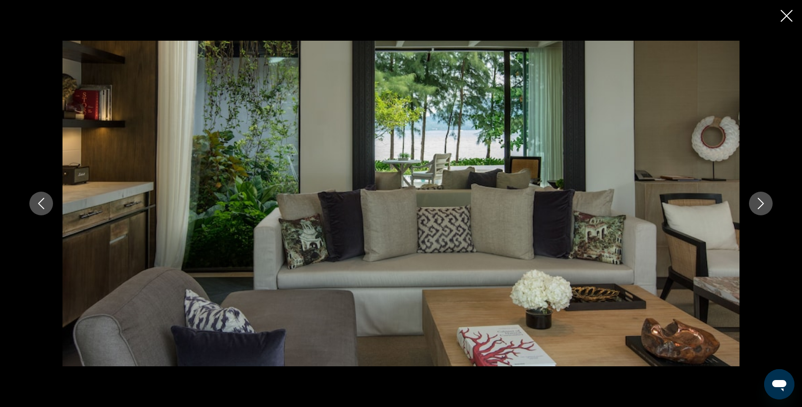
click at [756, 207] on icon "Next image" at bounding box center [760, 203] width 11 height 11
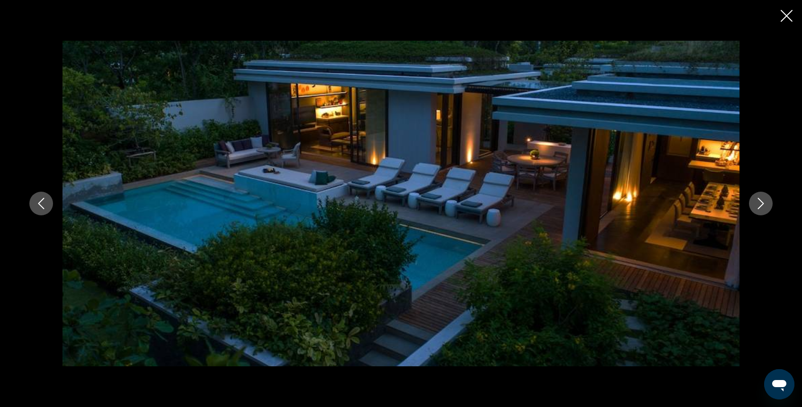
click at [756, 207] on icon "Next image" at bounding box center [760, 203] width 11 height 11
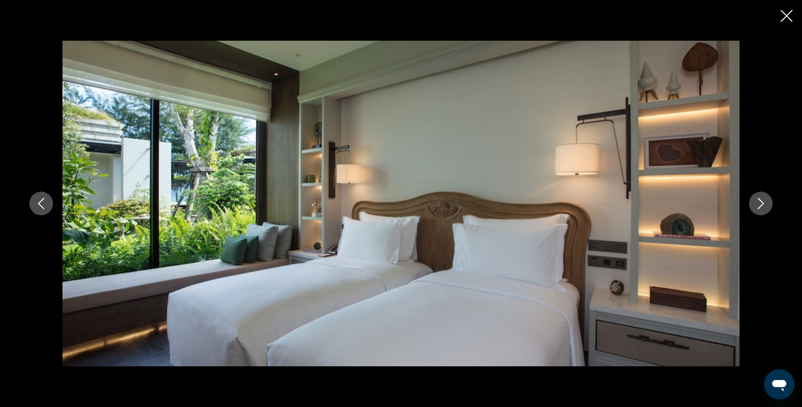
click at [756, 207] on icon "Next image" at bounding box center [760, 203] width 11 height 11
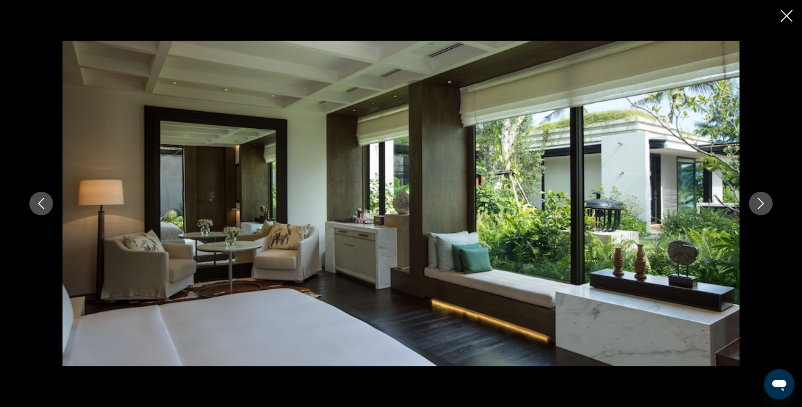
click at [756, 207] on icon "Next image" at bounding box center [760, 203] width 11 height 11
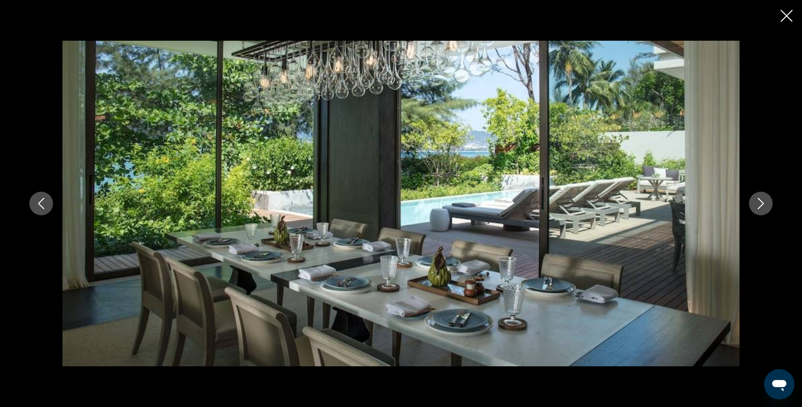
click at [788, 16] on icon "Close slideshow" at bounding box center [787, 16] width 12 height 12
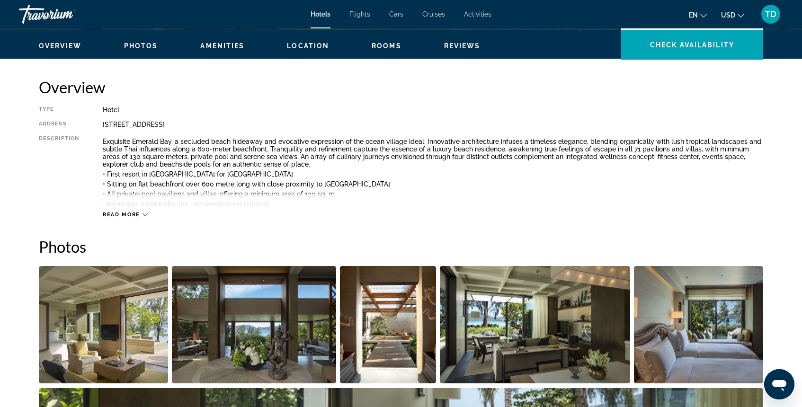
scroll to position [274, 0]
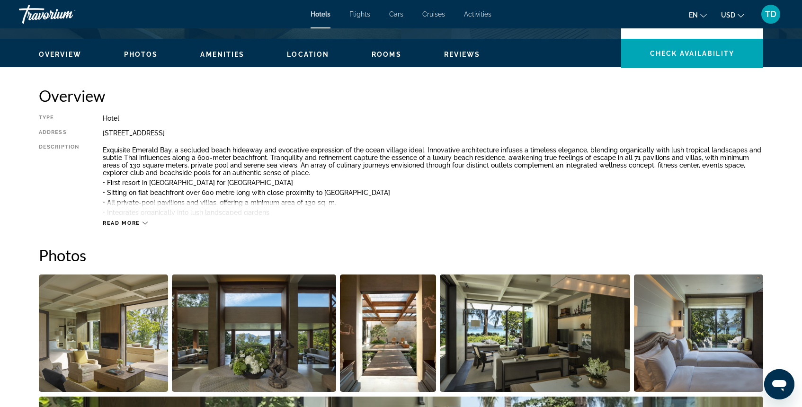
click at [130, 223] on span "Read more" at bounding box center [121, 223] width 37 height 6
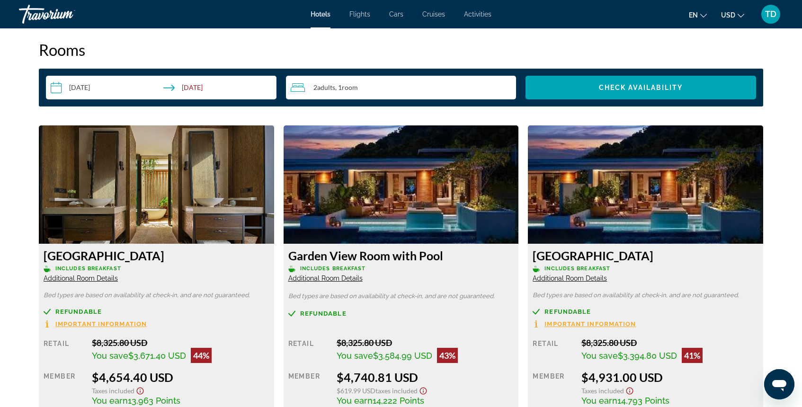
scroll to position [1273, 0]
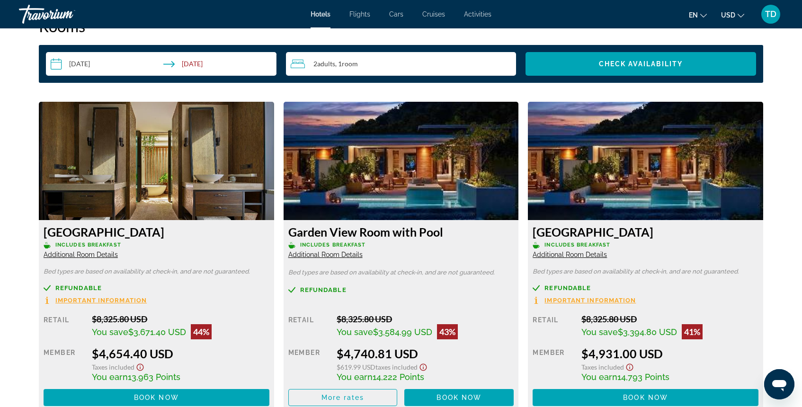
click at [99, 253] on span "Additional Room Details" at bounding box center [81, 255] width 74 height 8
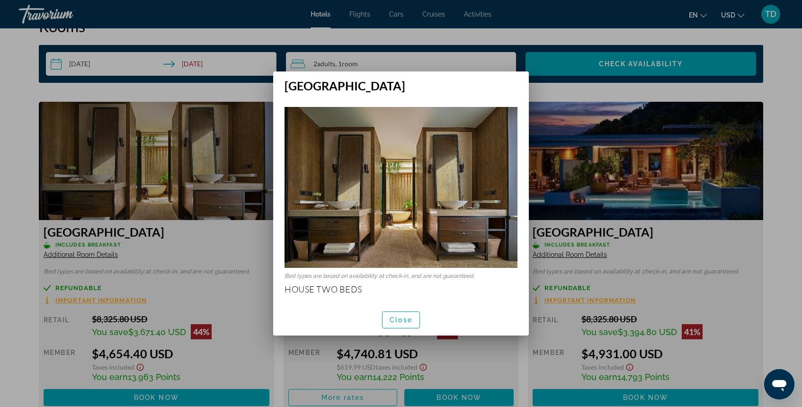
click at [244, 105] on div at bounding box center [401, 203] width 802 height 407
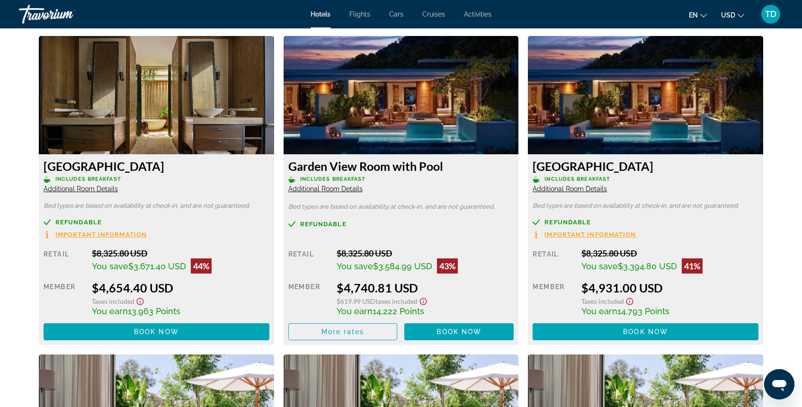
scroll to position [1353, 0]
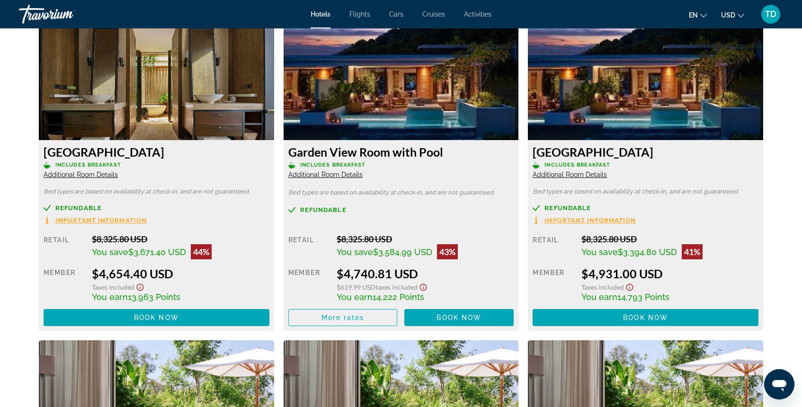
click at [340, 175] on span "Additional Room Details" at bounding box center [325, 175] width 74 height 8
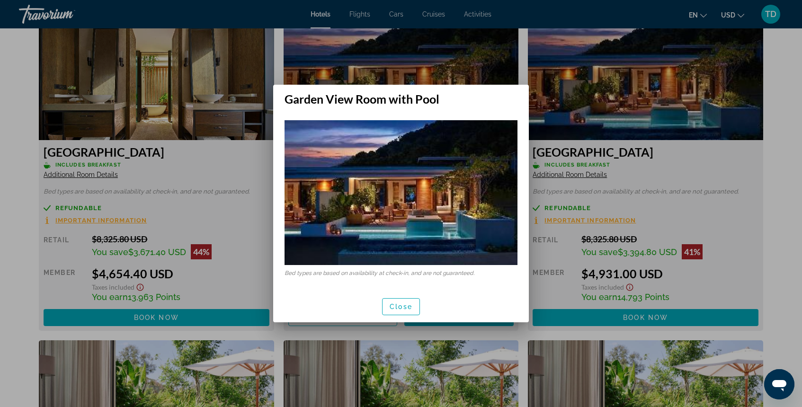
scroll to position [0, 0]
click at [462, 74] on div at bounding box center [401, 203] width 802 height 407
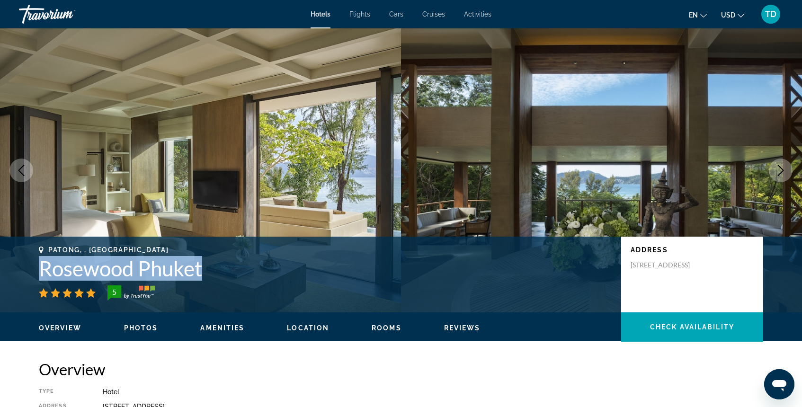
drag, startPoint x: 35, startPoint y: 275, endPoint x: 218, endPoint y: 280, distance: 183.8
click at [218, 280] on div "[GEOGRAPHIC_DATA], , [GEOGRAPHIC_DATA] [GEOGRAPHIC_DATA] 5 Address [STREET_ADDR…" at bounding box center [401, 274] width 762 height 57
copy h1 "Rosewood Phuket"
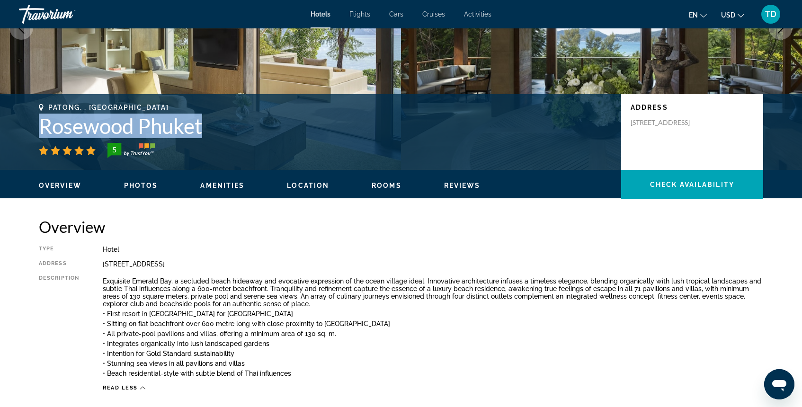
scroll to position [32, 0]
